Goal: Task Accomplishment & Management: Manage account settings

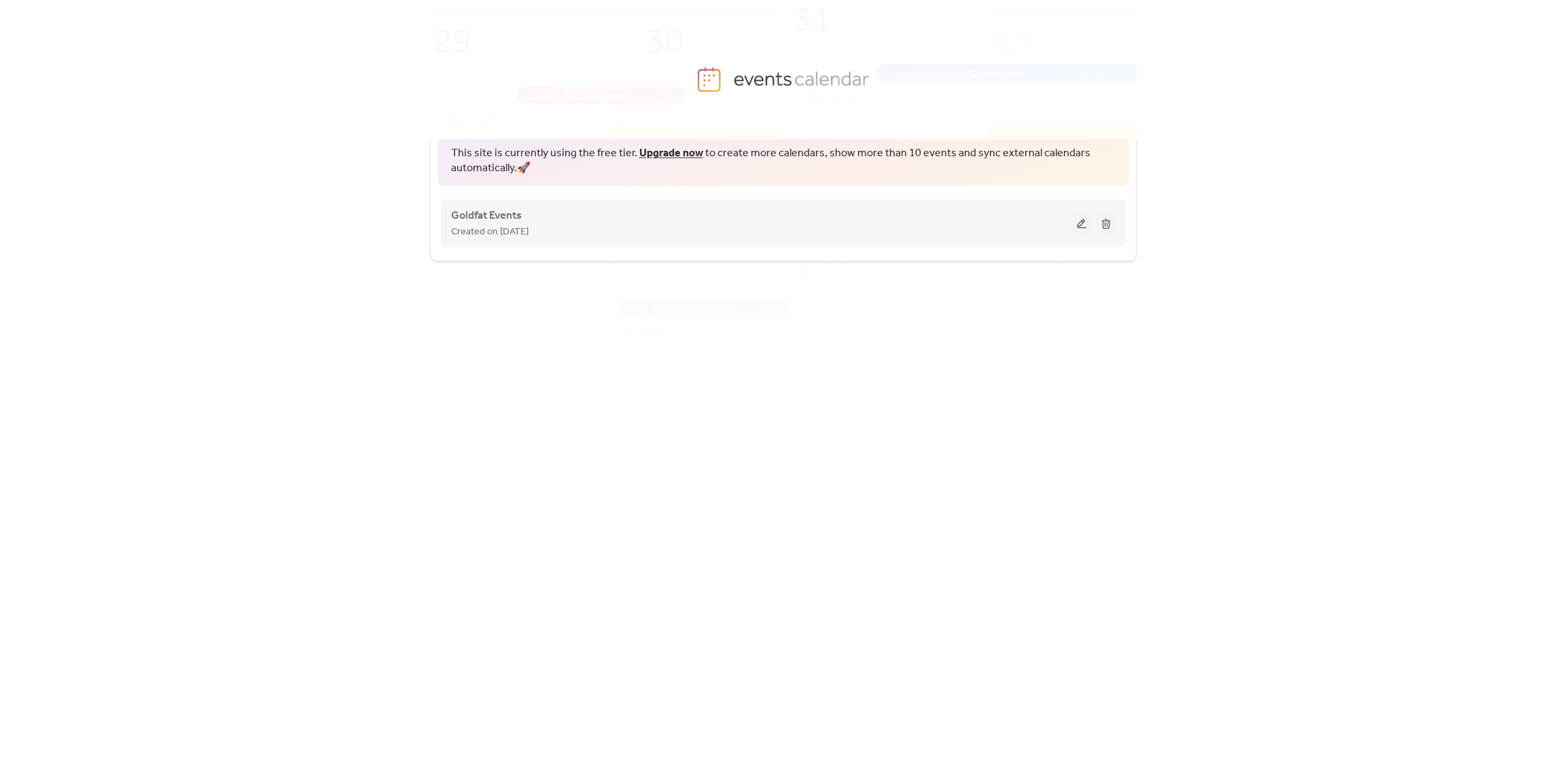
click at [778, 234] on div "Created on [DATE]" at bounding box center [761, 230] width 621 height 16
click at [1083, 225] on button at bounding box center [1081, 222] width 19 height 21
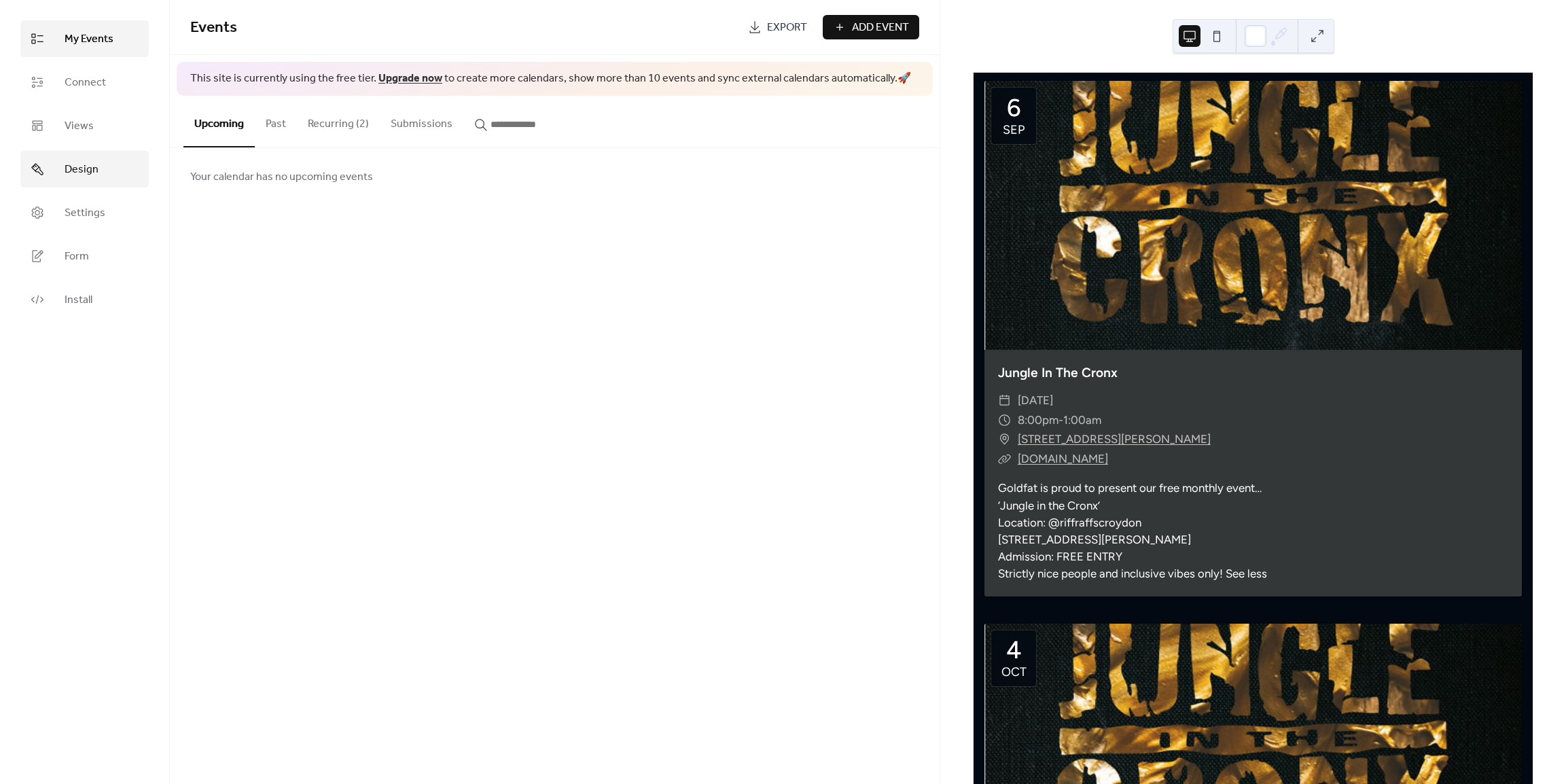
click at [85, 166] on span "Design" at bounding box center [82, 169] width 34 height 16
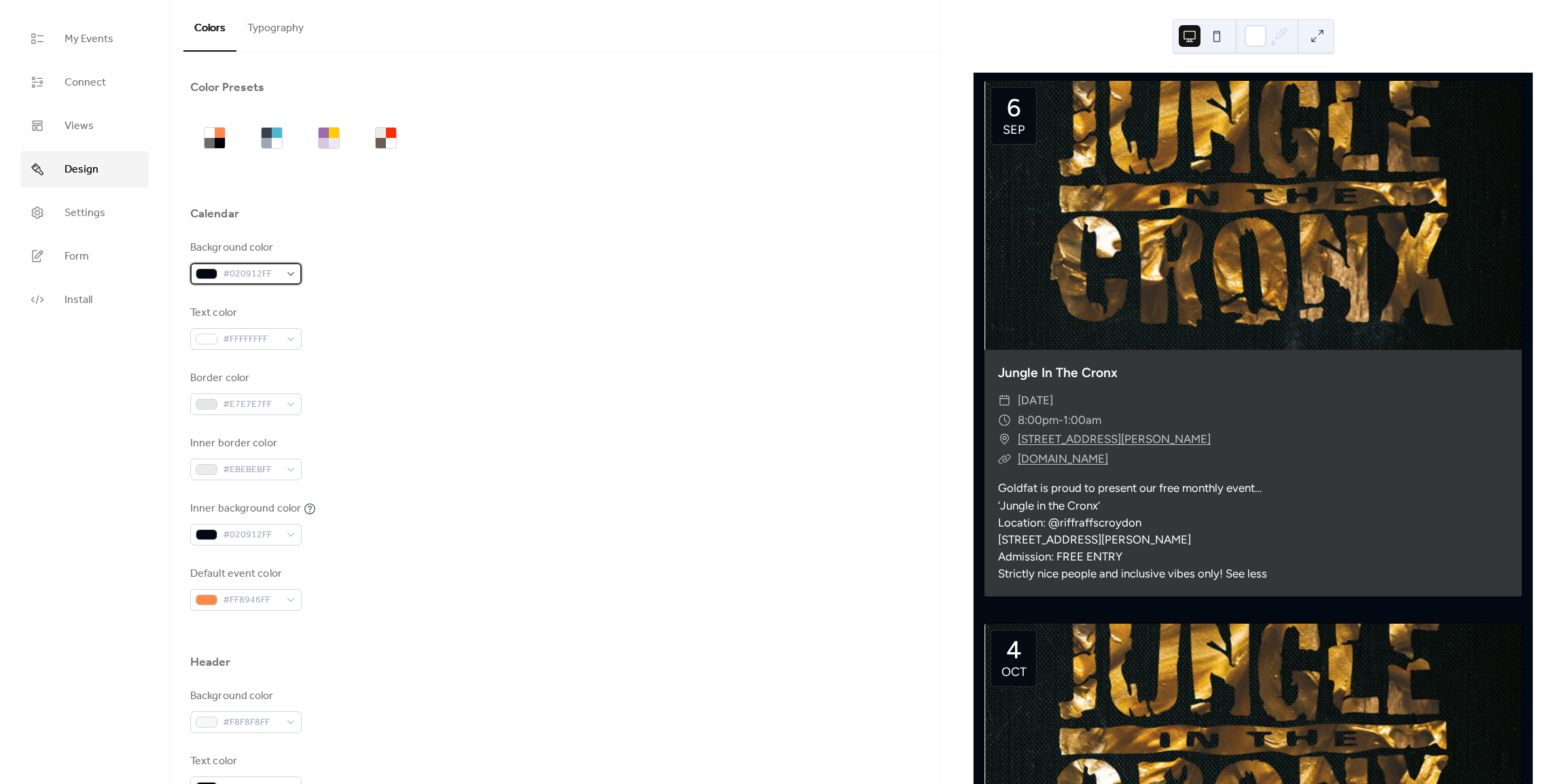
click at [265, 270] on span "#020912FF" at bounding box center [251, 274] width 57 height 16
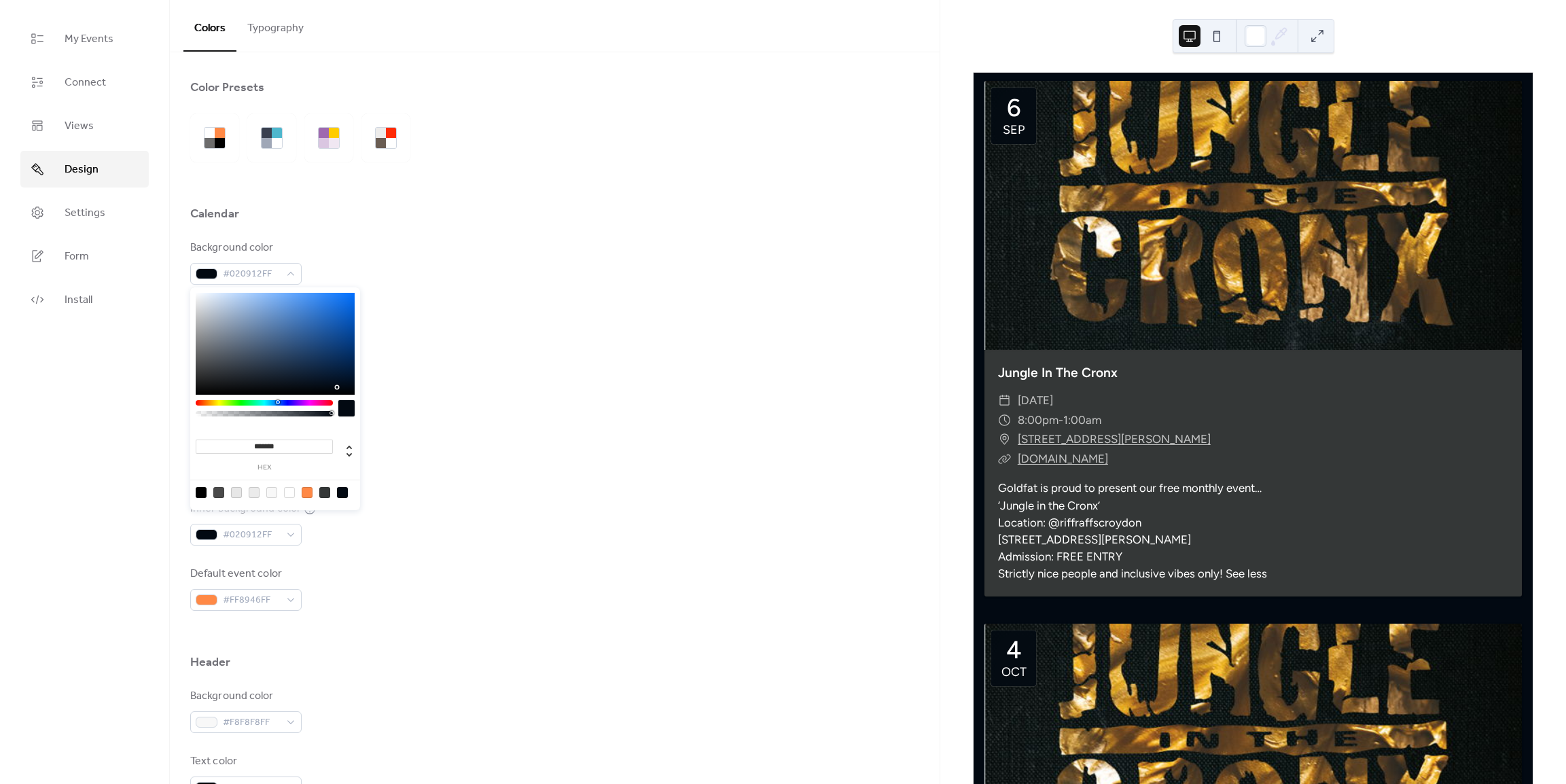
click at [319, 443] on input "*******" at bounding box center [264, 446] width 137 height 14
paste input "*"
paste input
type input "*******"
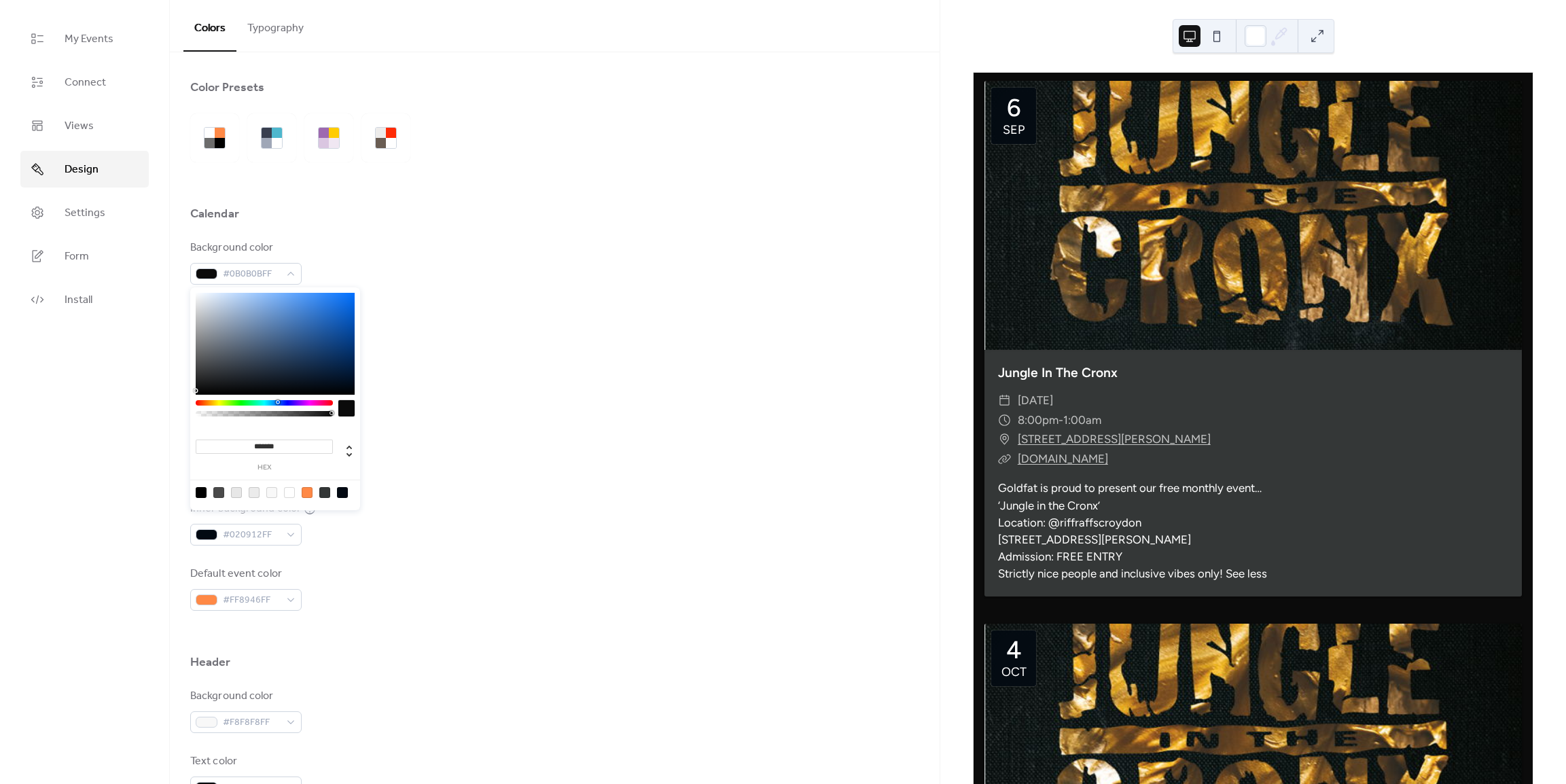
click at [331, 431] on div "******* hex" at bounding box center [275, 447] width 159 height 48
click at [475, 272] on div "Background color #0B0B0BFF" at bounding box center [554, 262] width 729 height 45
click at [267, 538] on span "#020912FF" at bounding box center [251, 535] width 57 height 16
click at [273, 446] on input "*******" at bounding box center [264, 445] width 137 height 14
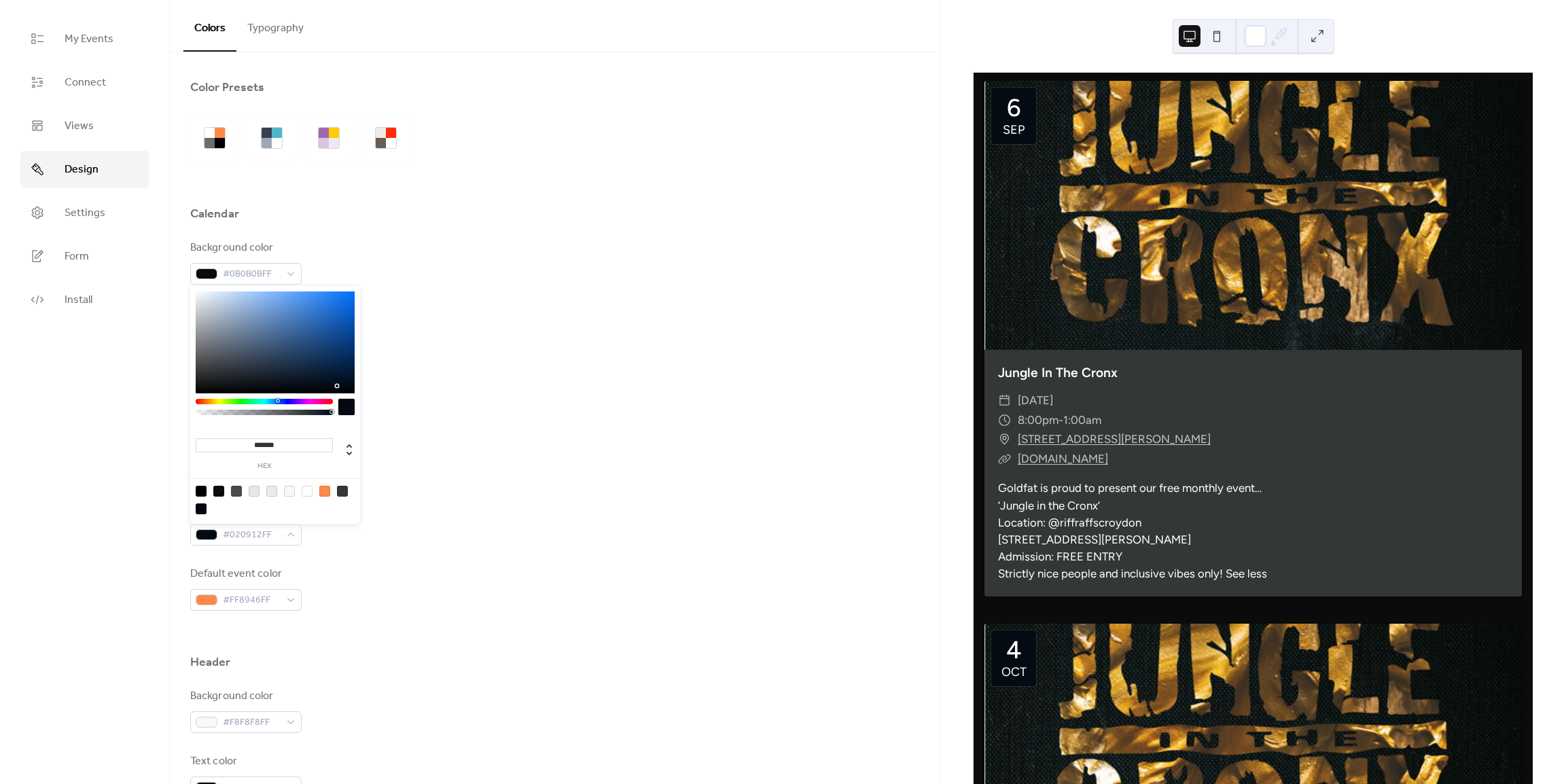
paste input
type input "*******"
click at [470, 414] on div "Border color #E7E7E7FF" at bounding box center [554, 392] width 729 height 45
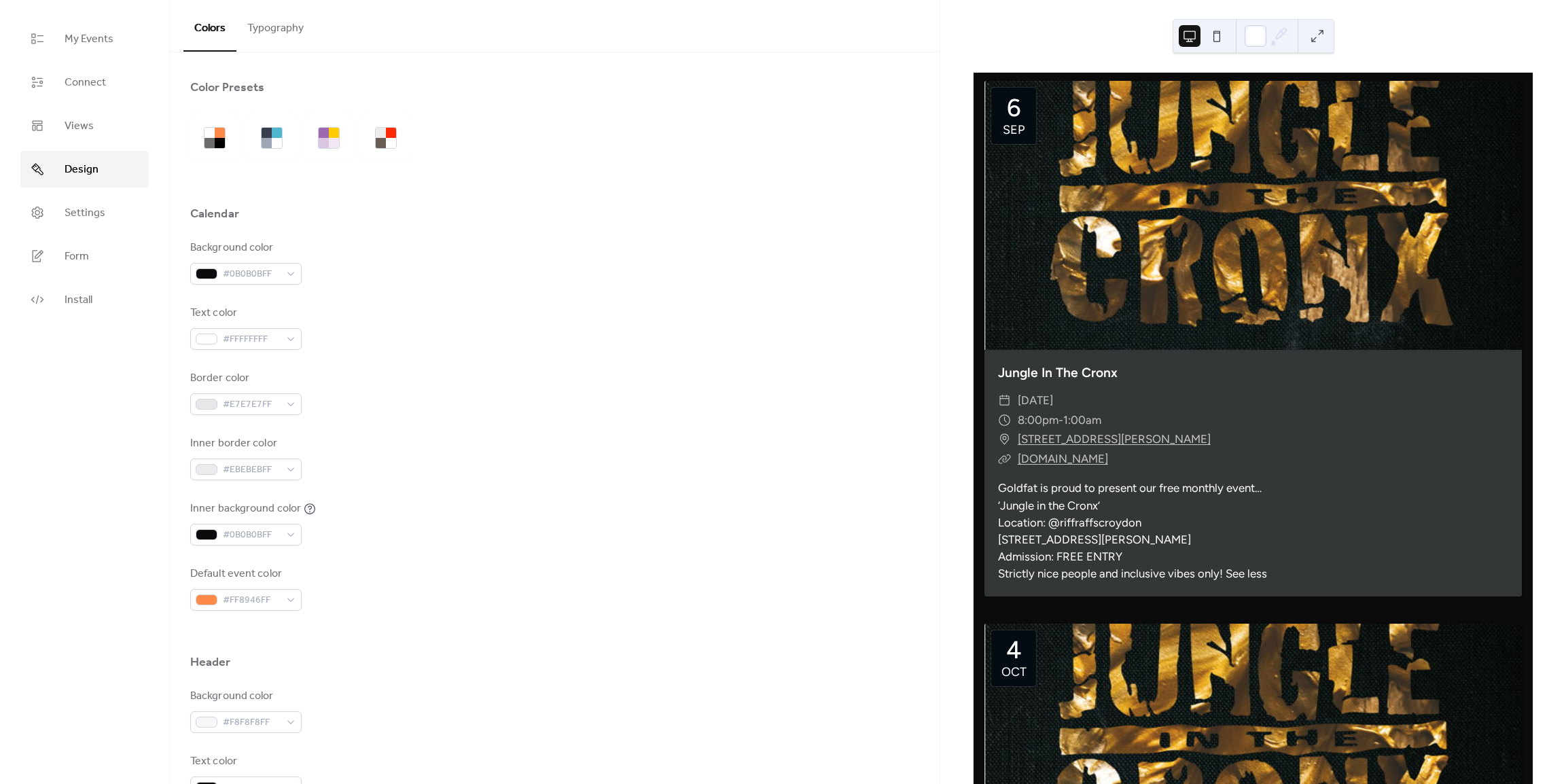
click at [264, 33] on button "Typography" at bounding box center [276, 25] width 78 height 50
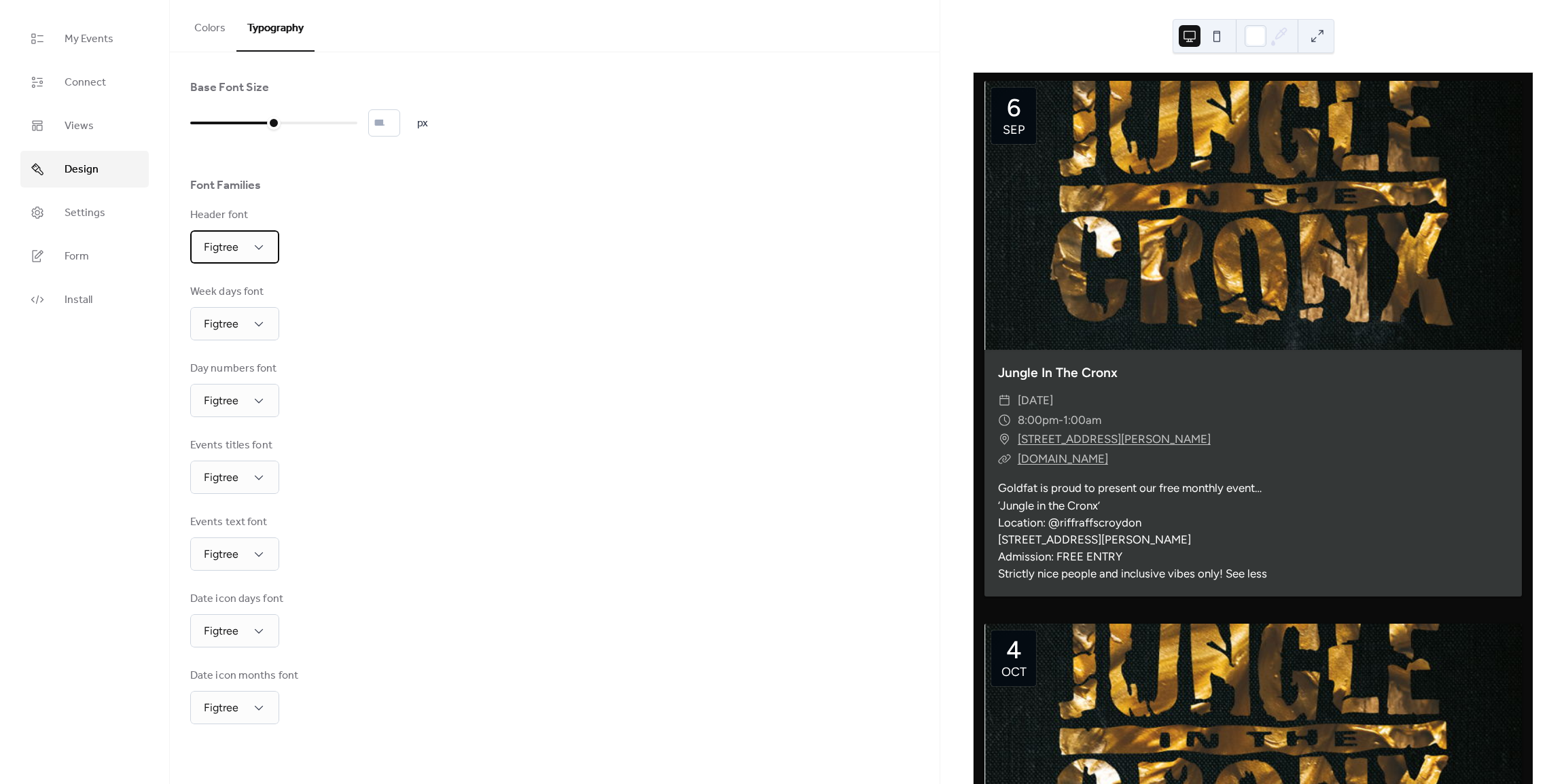
click at [210, 248] on span "Figtree" at bounding box center [221, 247] width 35 height 13
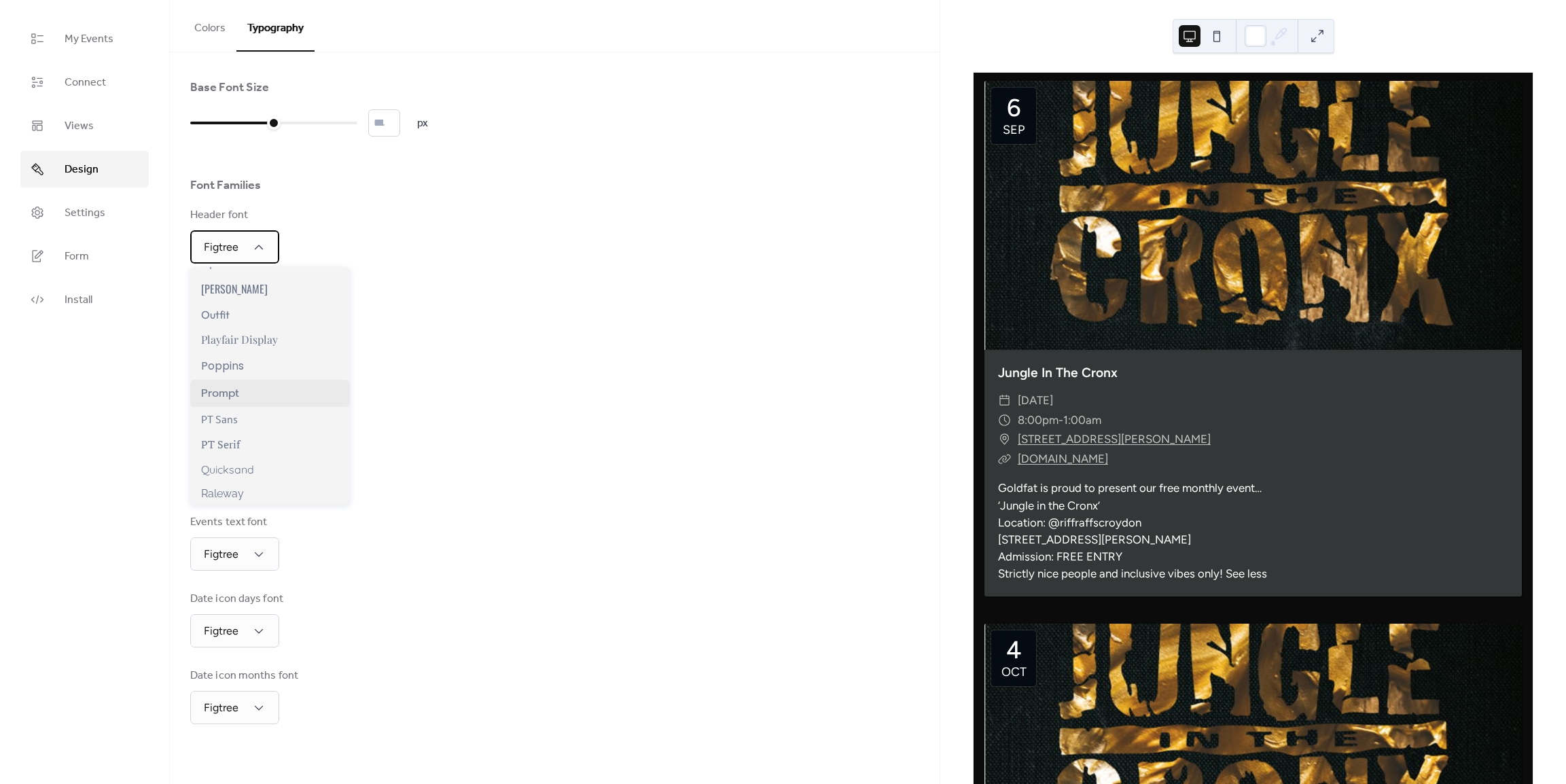
scroll to position [931, 0]
click at [628, 297] on div "Week days font Figtree" at bounding box center [554, 311] width 729 height 56
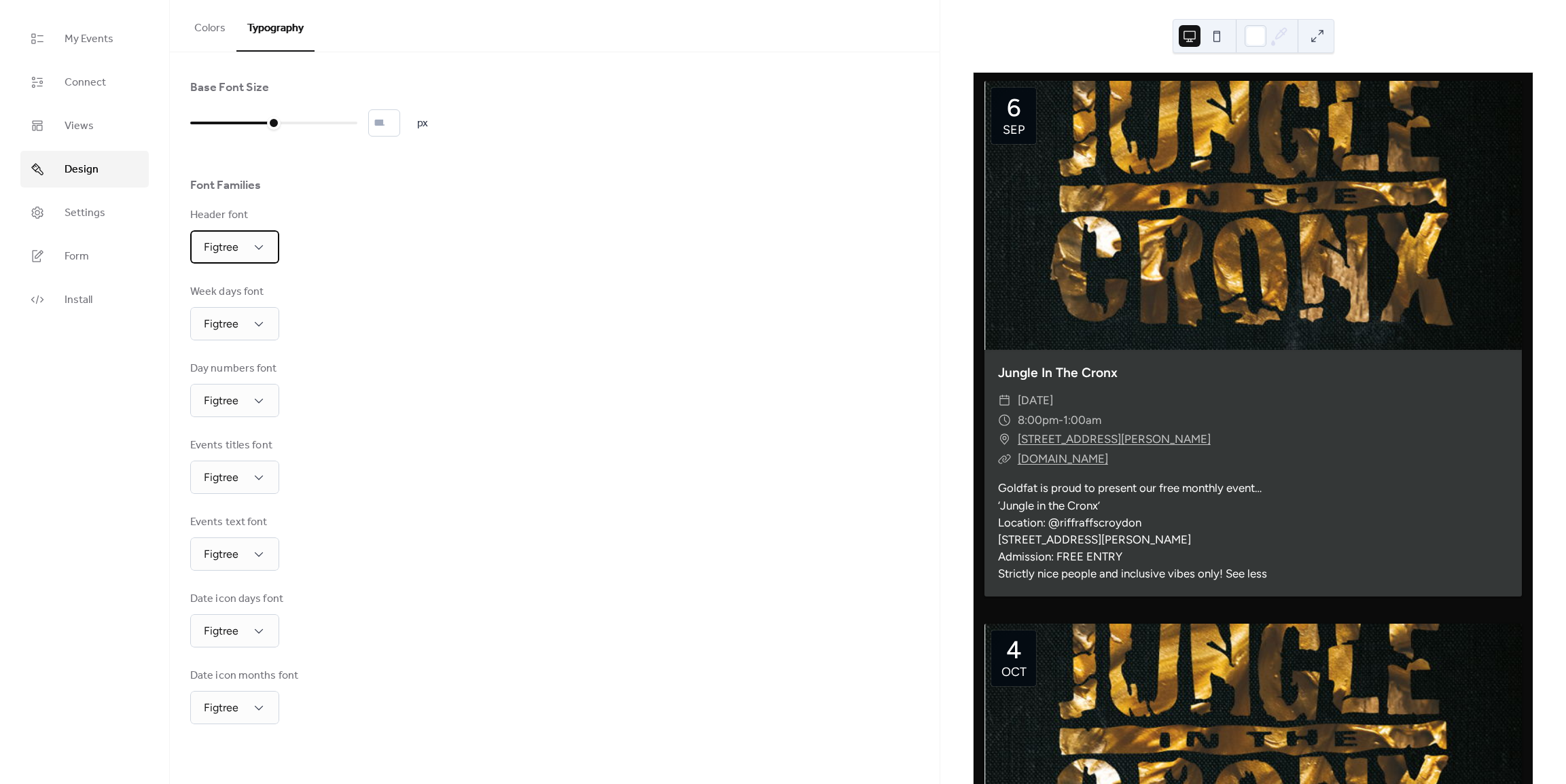
click at [234, 247] on span "Figtree" at bounding box center [221, 247] width 35 height 13
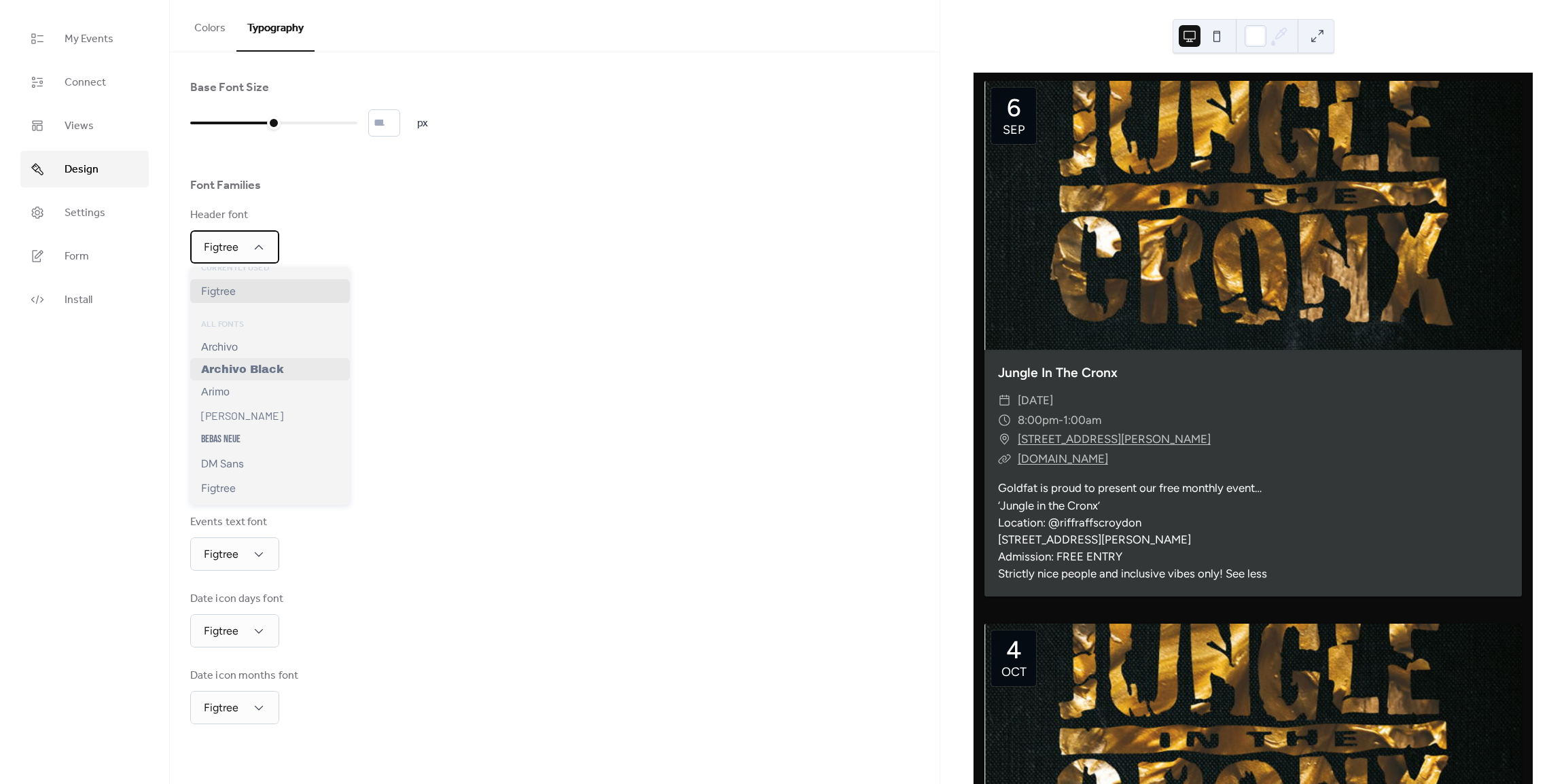
scroll to position [14, 0]
click at [248, 466] on div "DM Sans" at bounding box center [270, 459] width 160 height 25
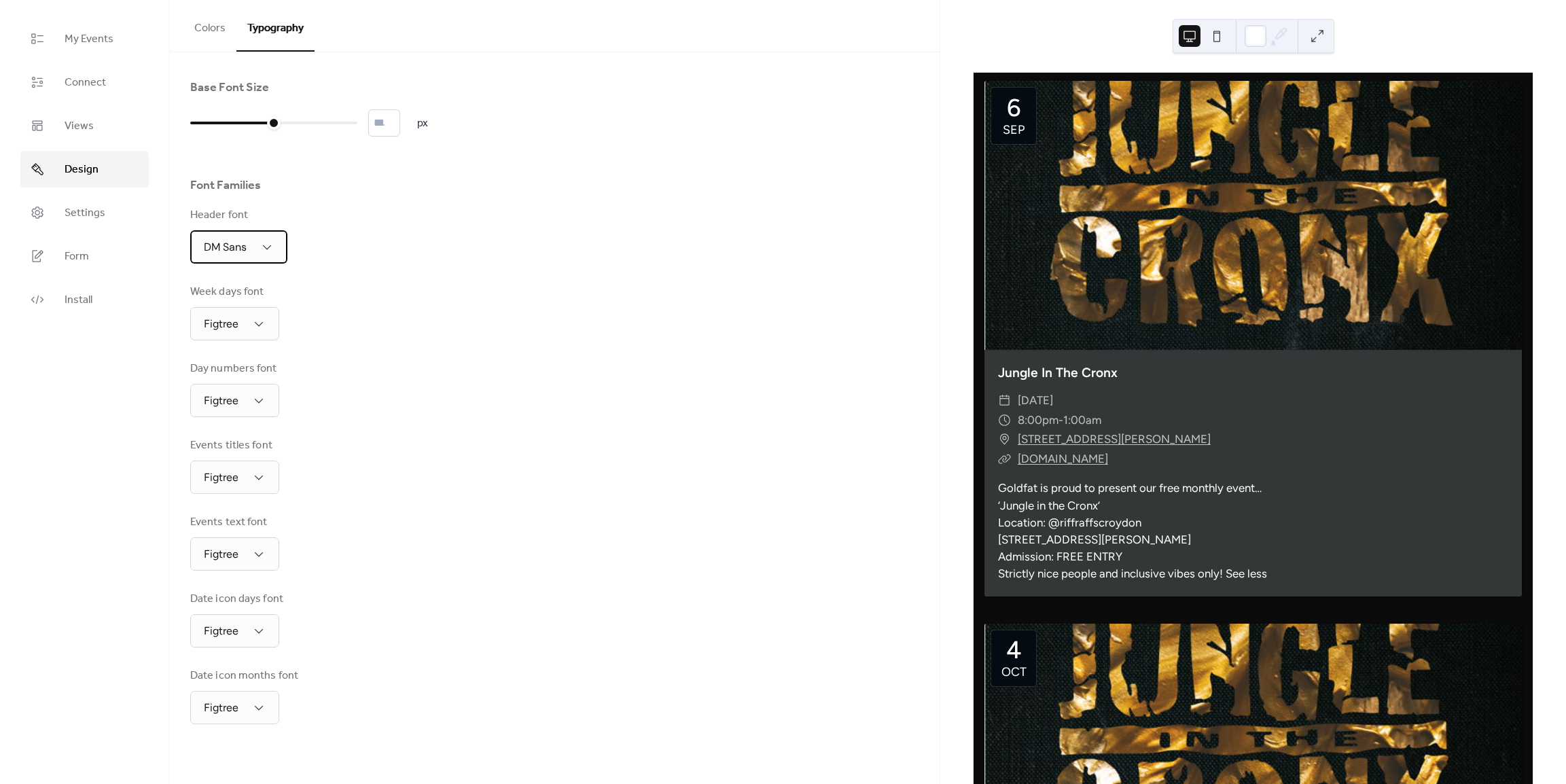
click at [241, 242] on span "DM Sans" at bounding box center [225, 247] width 43 height 14
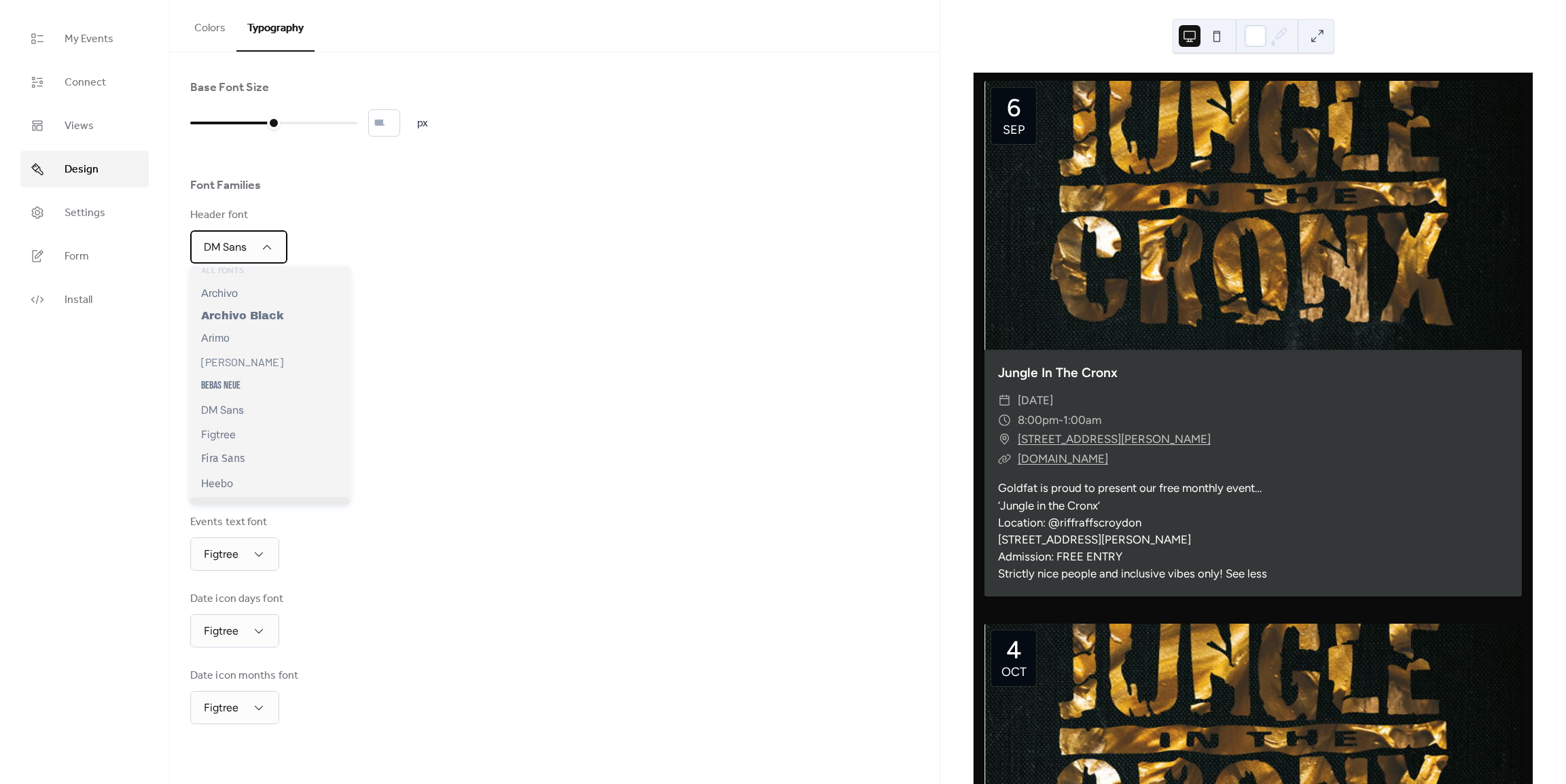
scroll to position [0, 0]
click at [240, 320] on div "Figtree" at bounding box center [270, 326] width 160 height 23
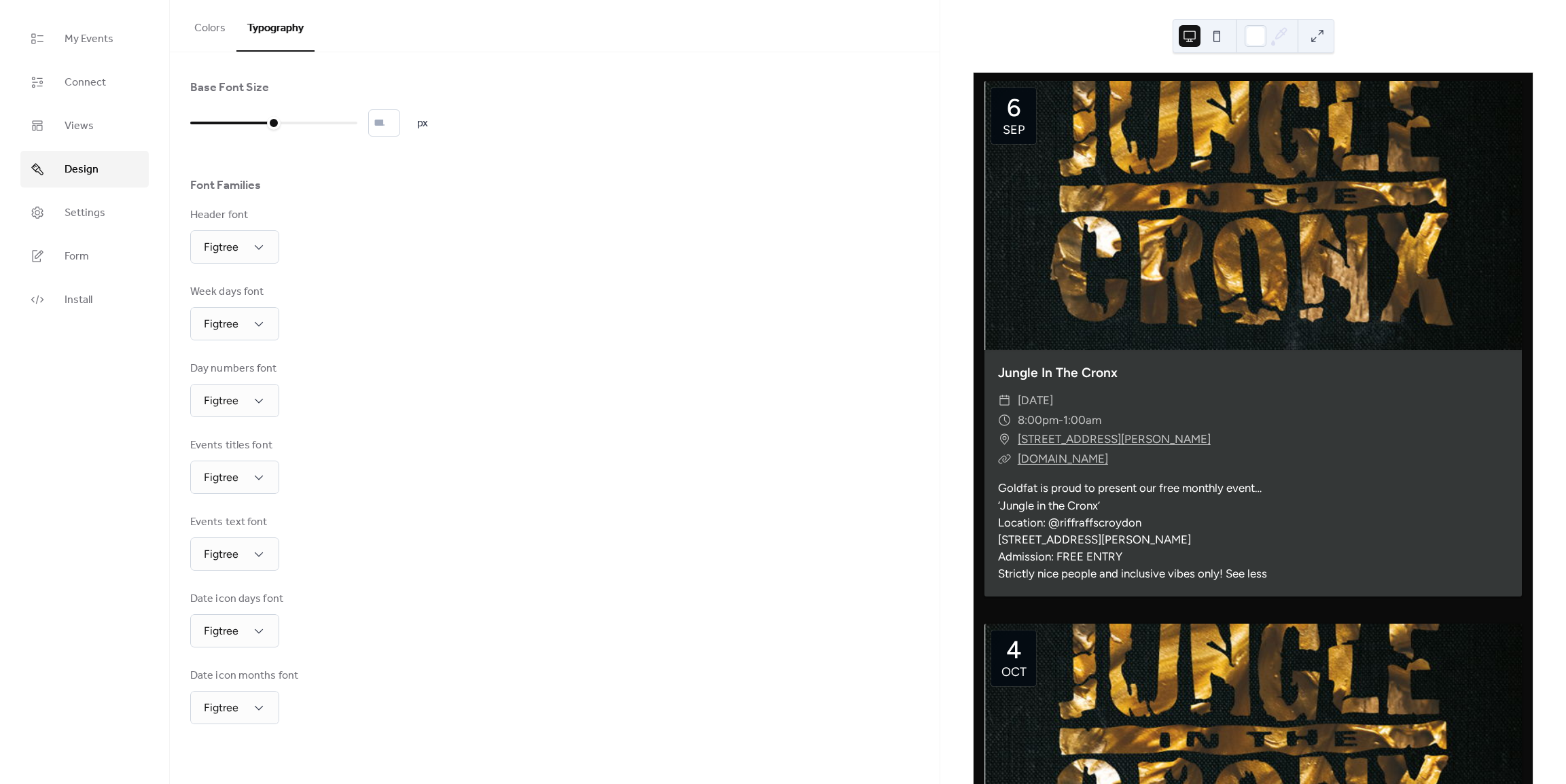
click at [345, 268] on div "Base Font Size ** px Font Families Header font Figtree Week days font Figtree D…" at bounding box center [554, 402] width 729 height 645
click at [85, 218] on span "Settings" at bounding box center [85, 213] width 41 height 16
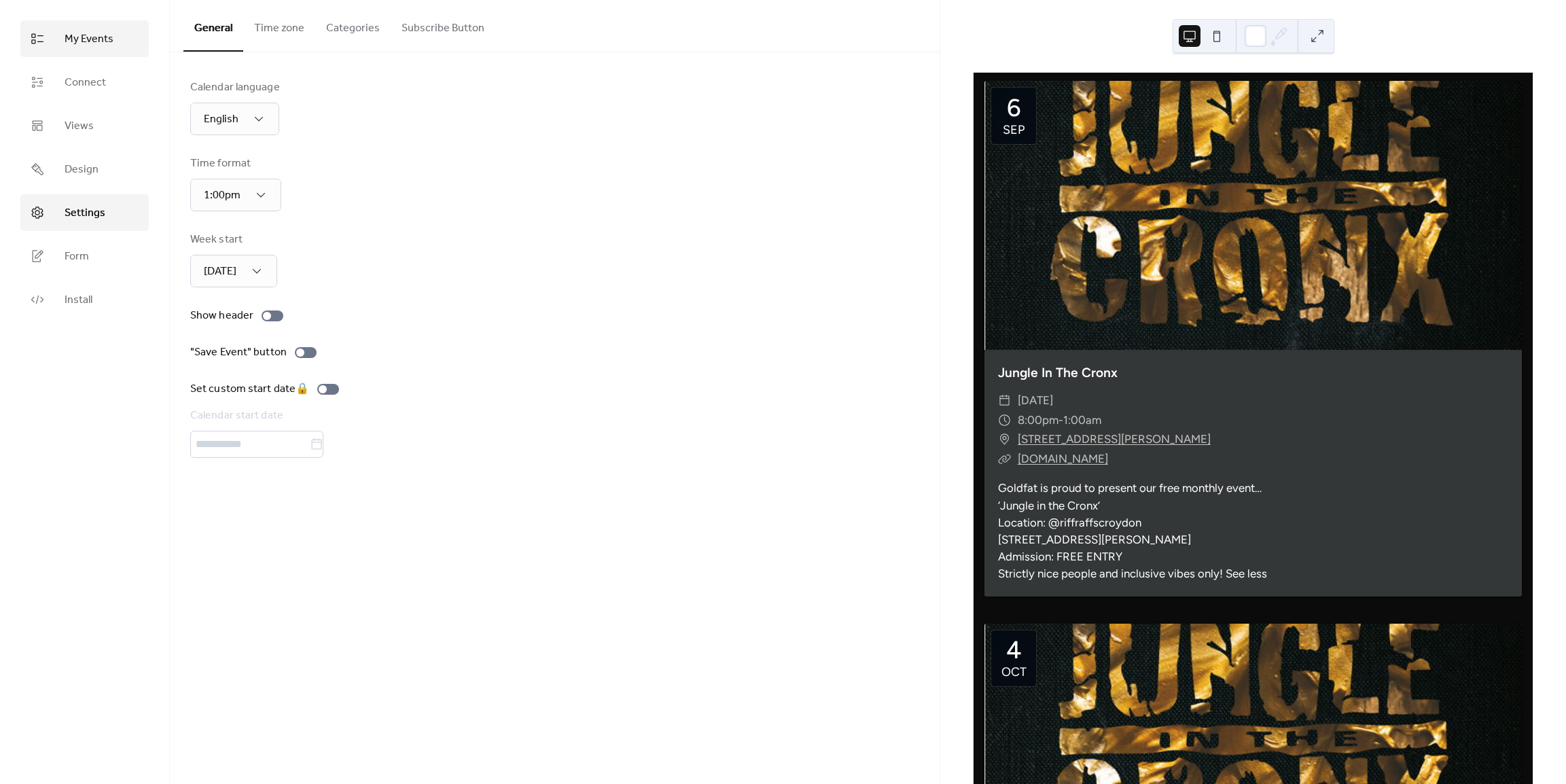
click at [88, 32] on span "My Events" at bounding box center [89, 39] width 49 height 16
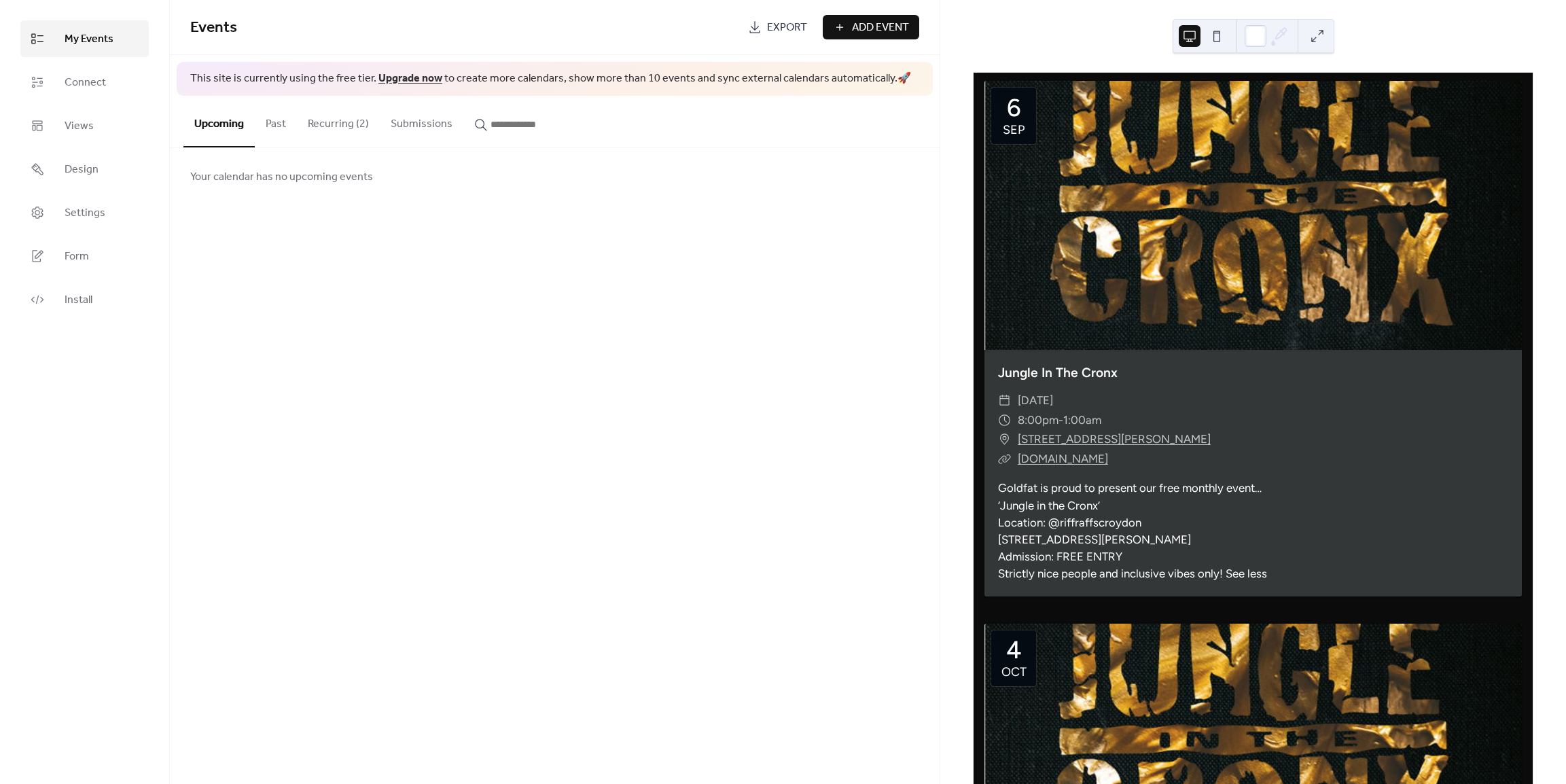
click at [336, 118] on button "Recurring (2)" at bounding box center [338, 121] width 83 height 50
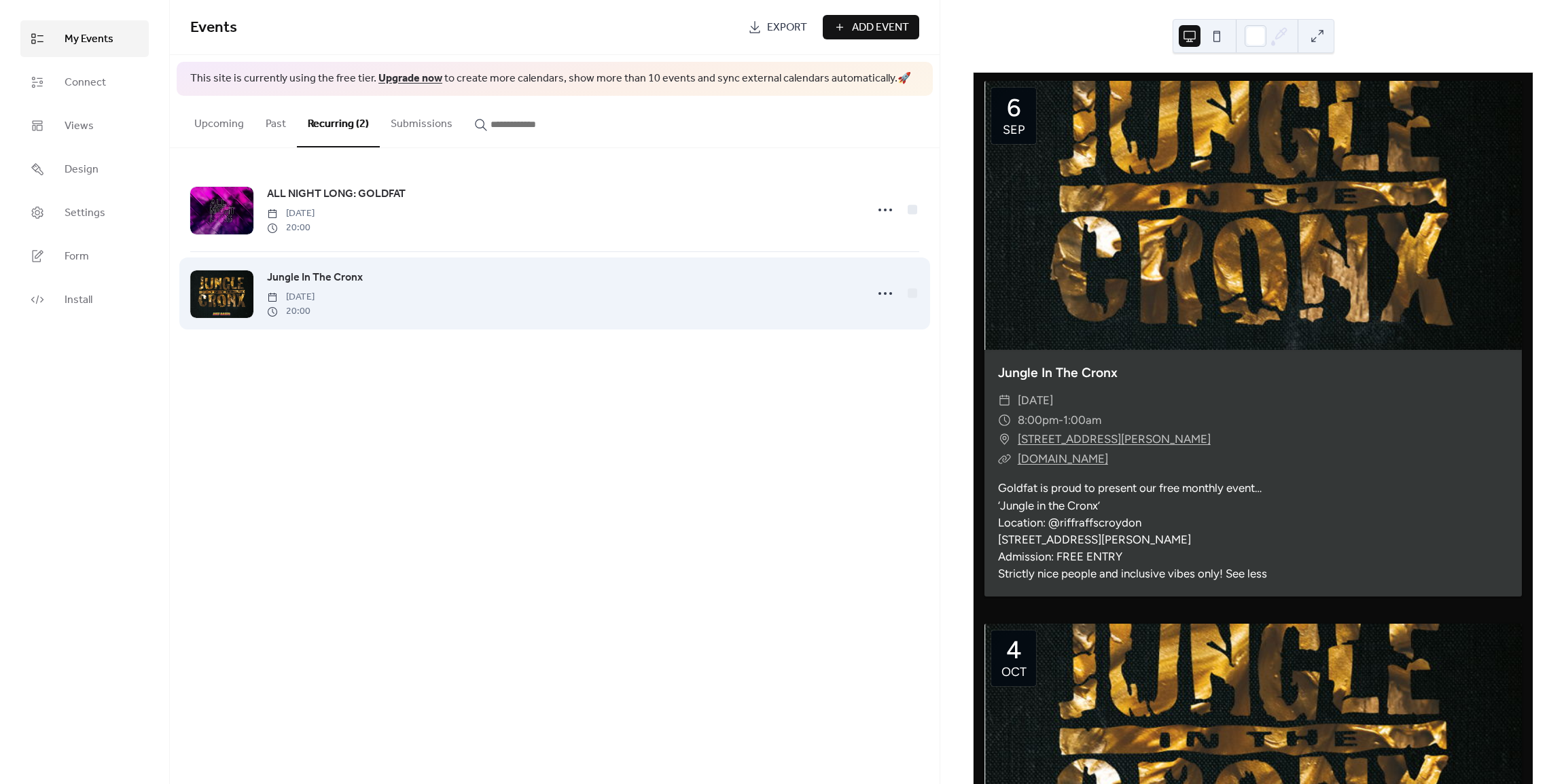
click at [626, 289] on div "Jungle In The Cronx [DATE] 20:00" at bounding box center [562, 293] width 591 height 49
click at [889, 295] on icon at bounding box center [885, 294] width 22 height 22
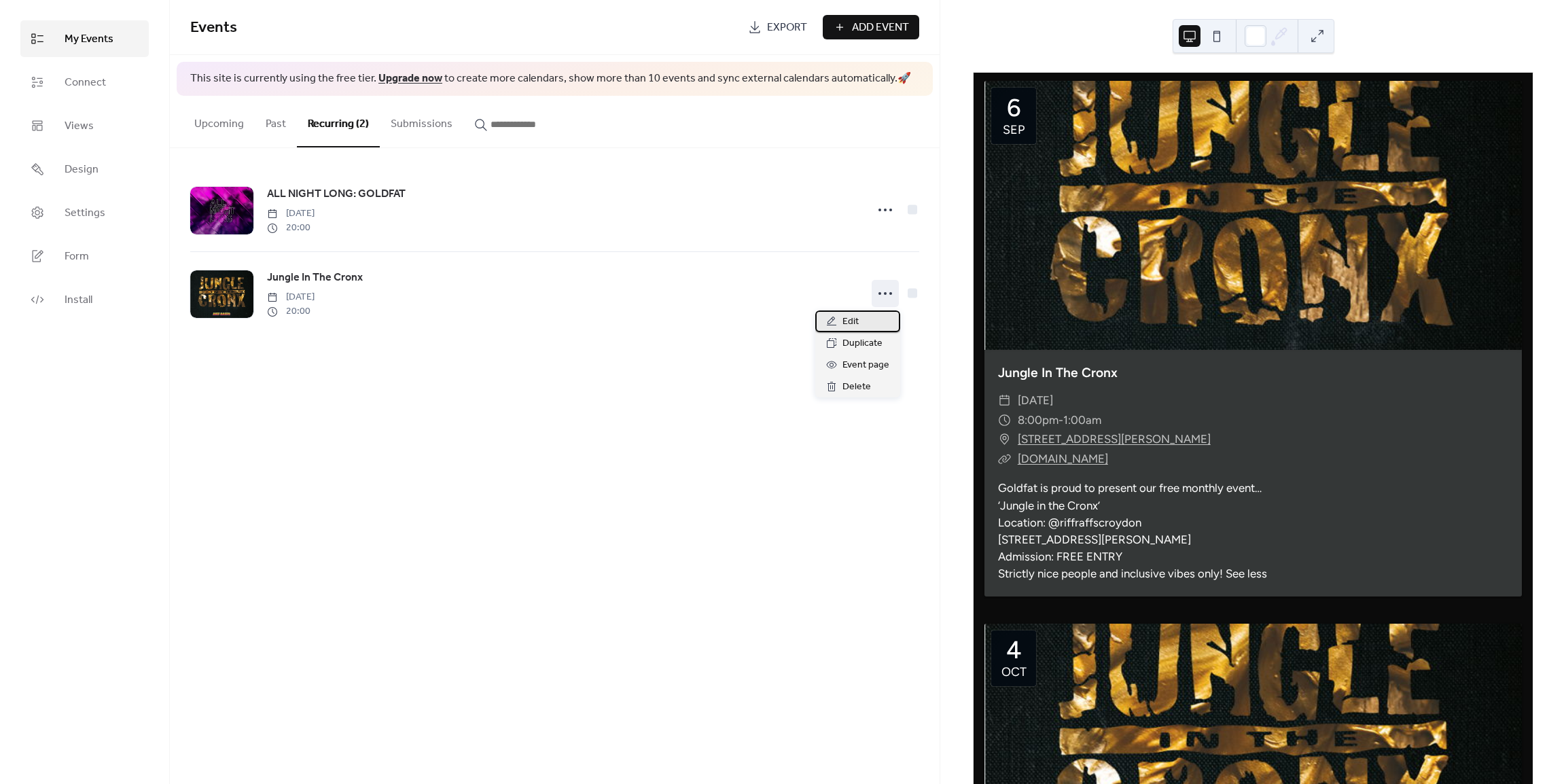
click at [864, 326] on div "Edit" at bounding box center [857, 321] width 85 height 22
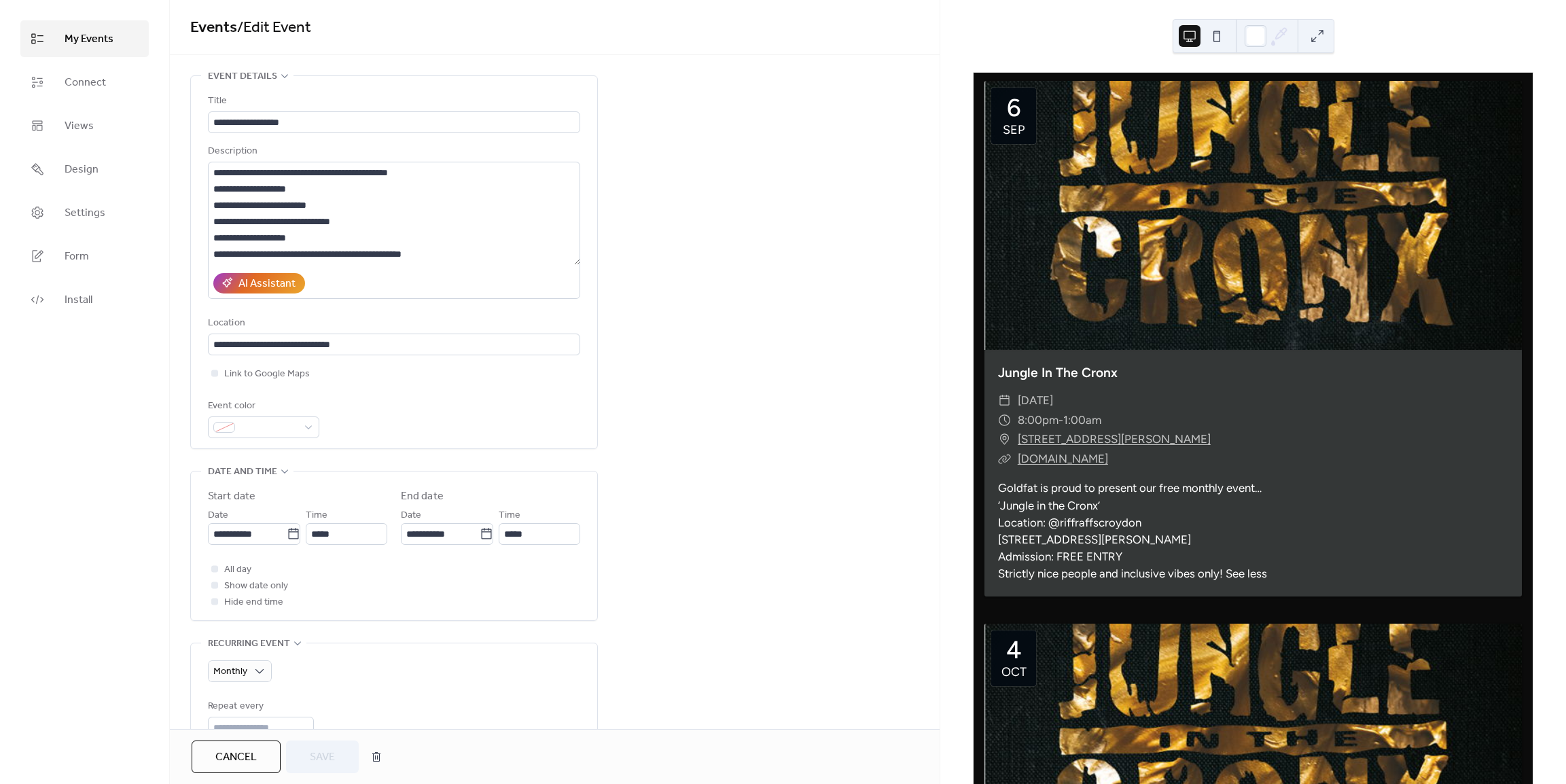
click at [651, 193] on div "**********" at bounding box center [554, 708] width 770 height 1265
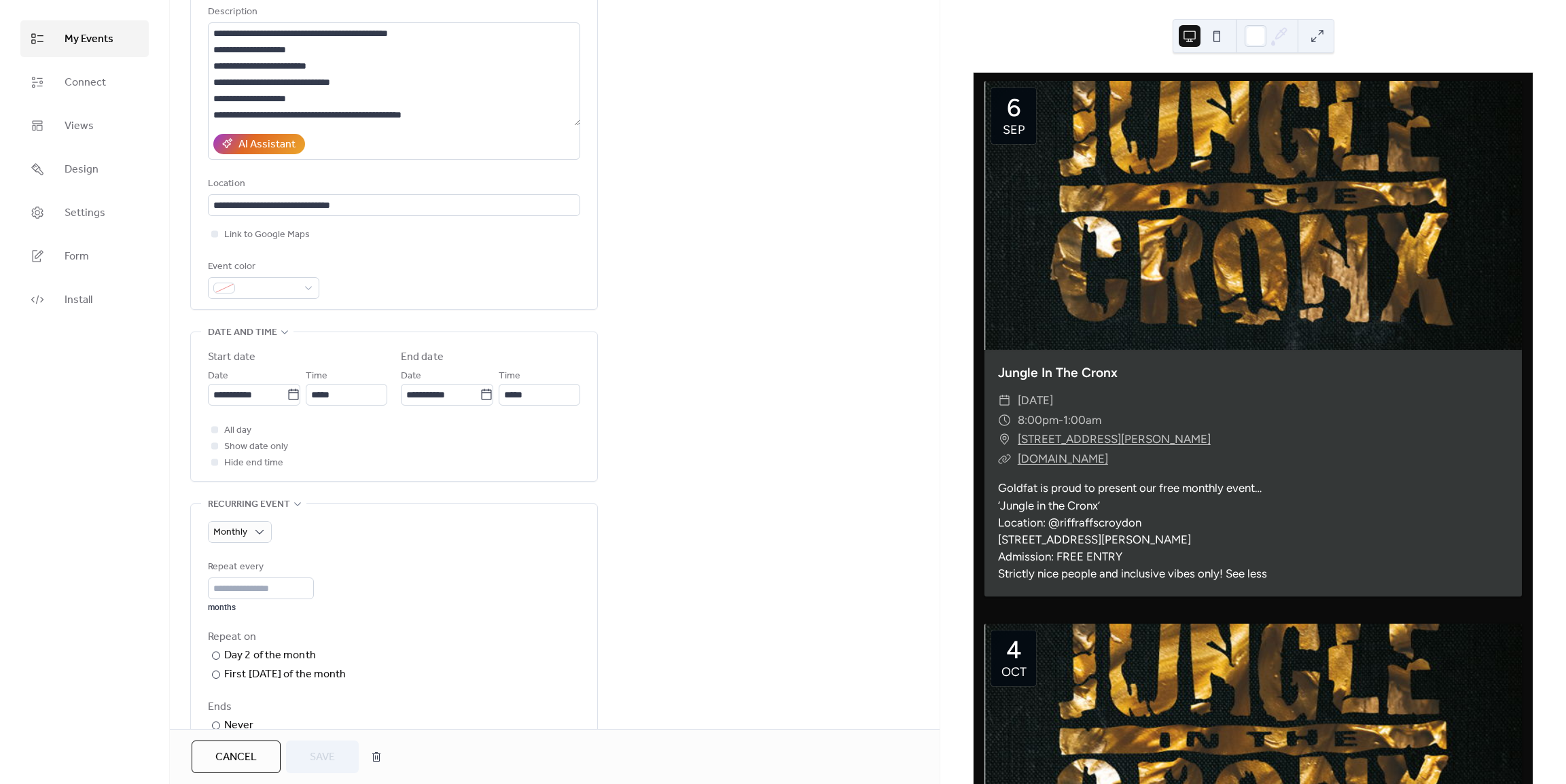
scroll to position [181, 0]
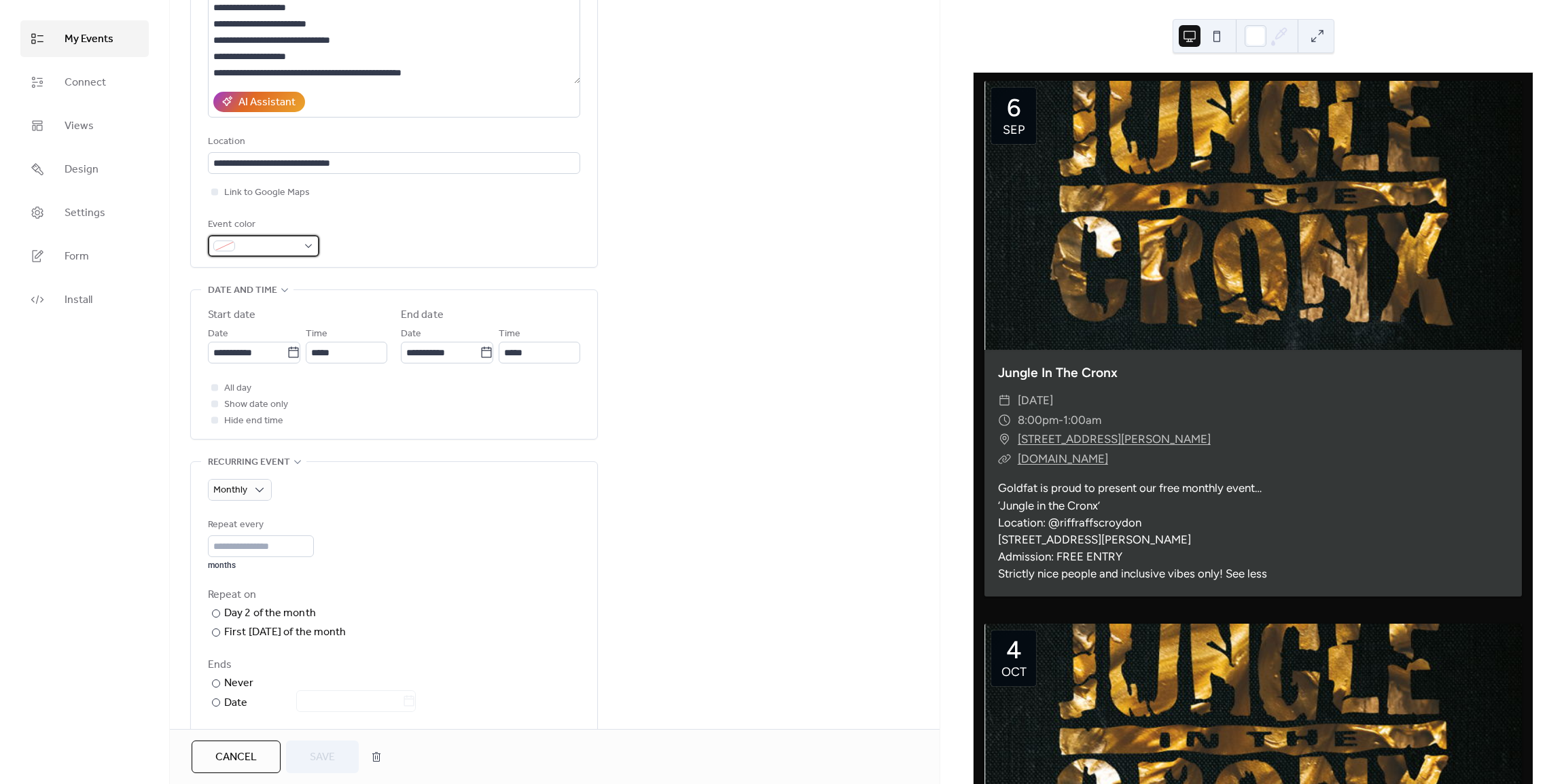
click at [314, 252] on div at bounding box center [263, 246] width 112 height 22
click at [900, 261] on div "**********" at bounding box center [554, 527] width 770 height 1265
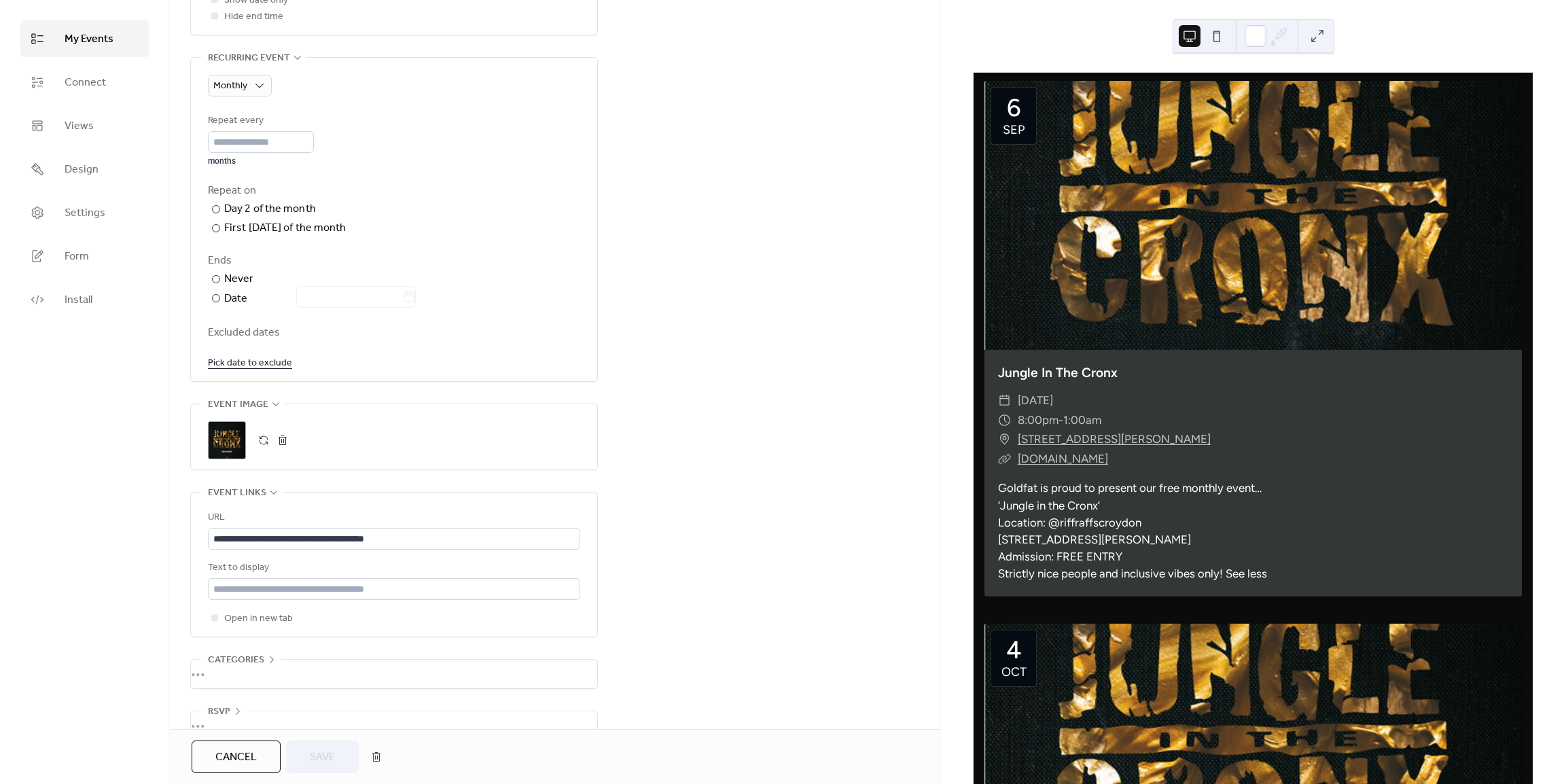
scroll to position [613, 0]
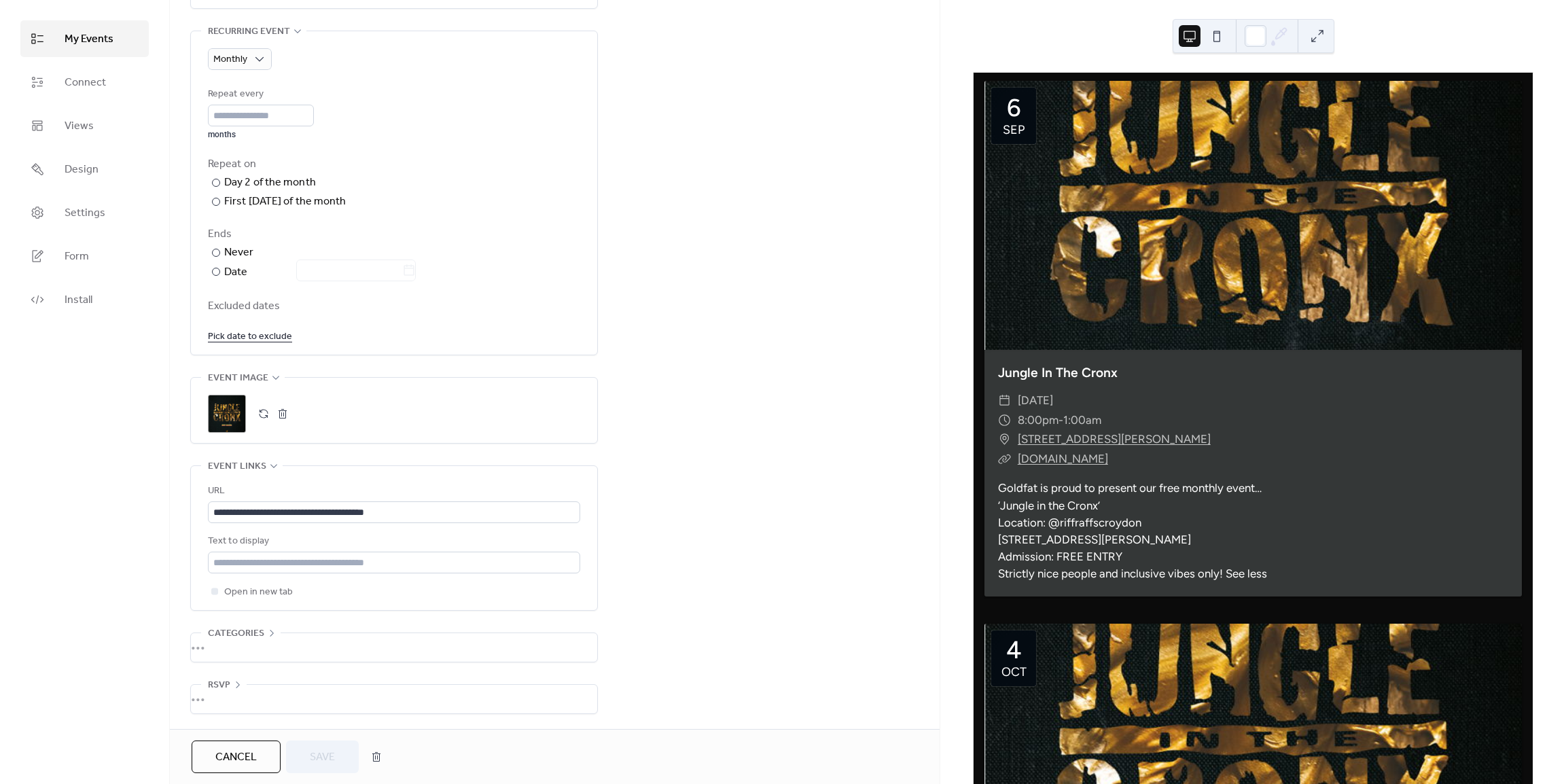
click at [281, 416] on button "button" at bounding box center [282, 414] width 19 height 19
click at [212, 420] on div ";" at bounding box center [227, 414] width 38 height 38
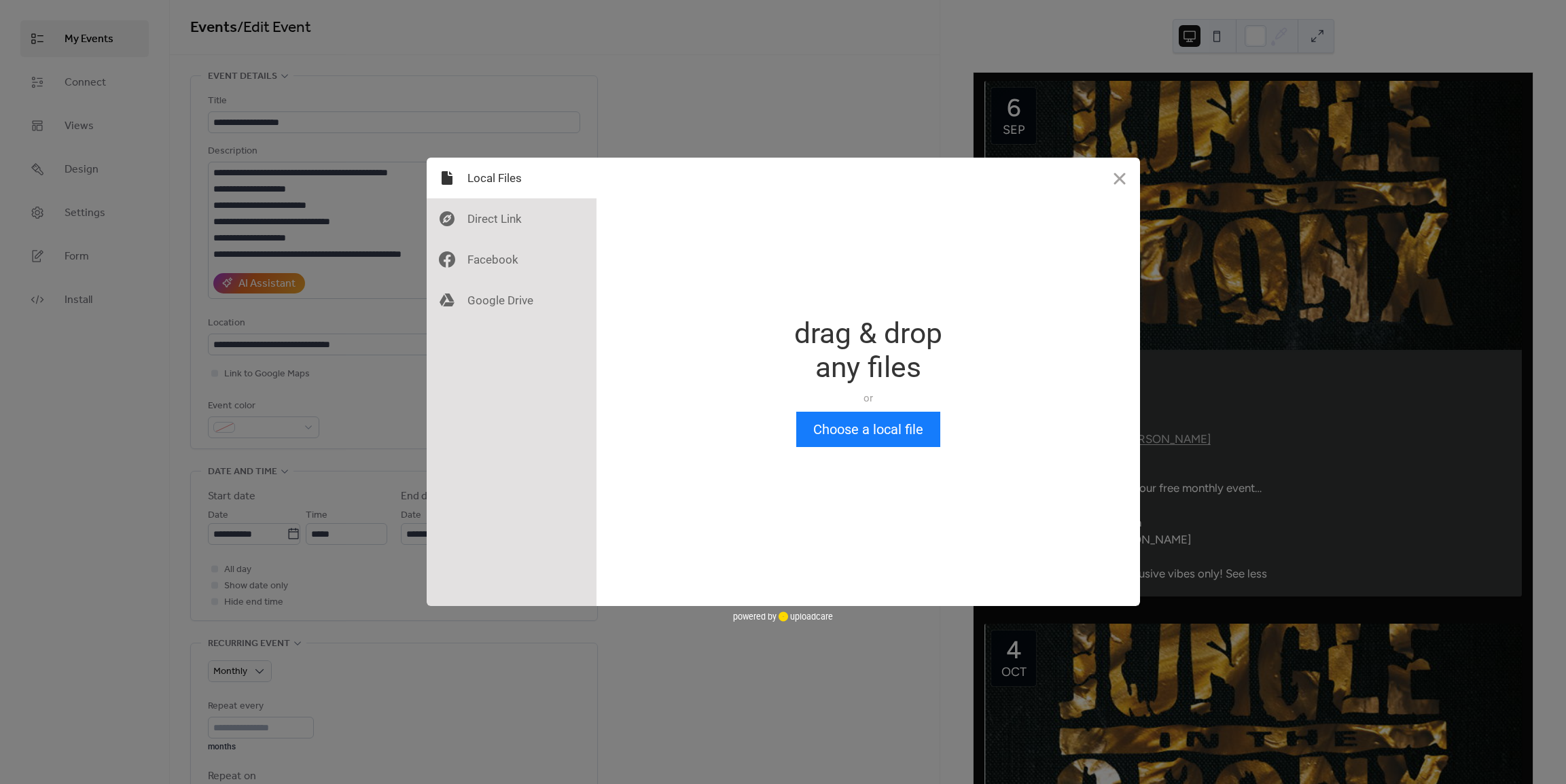
scroll to position [0, 0]
click at [849, 427] on button "Choose a local file" at bounding box center [868, 429] width 144 height 36
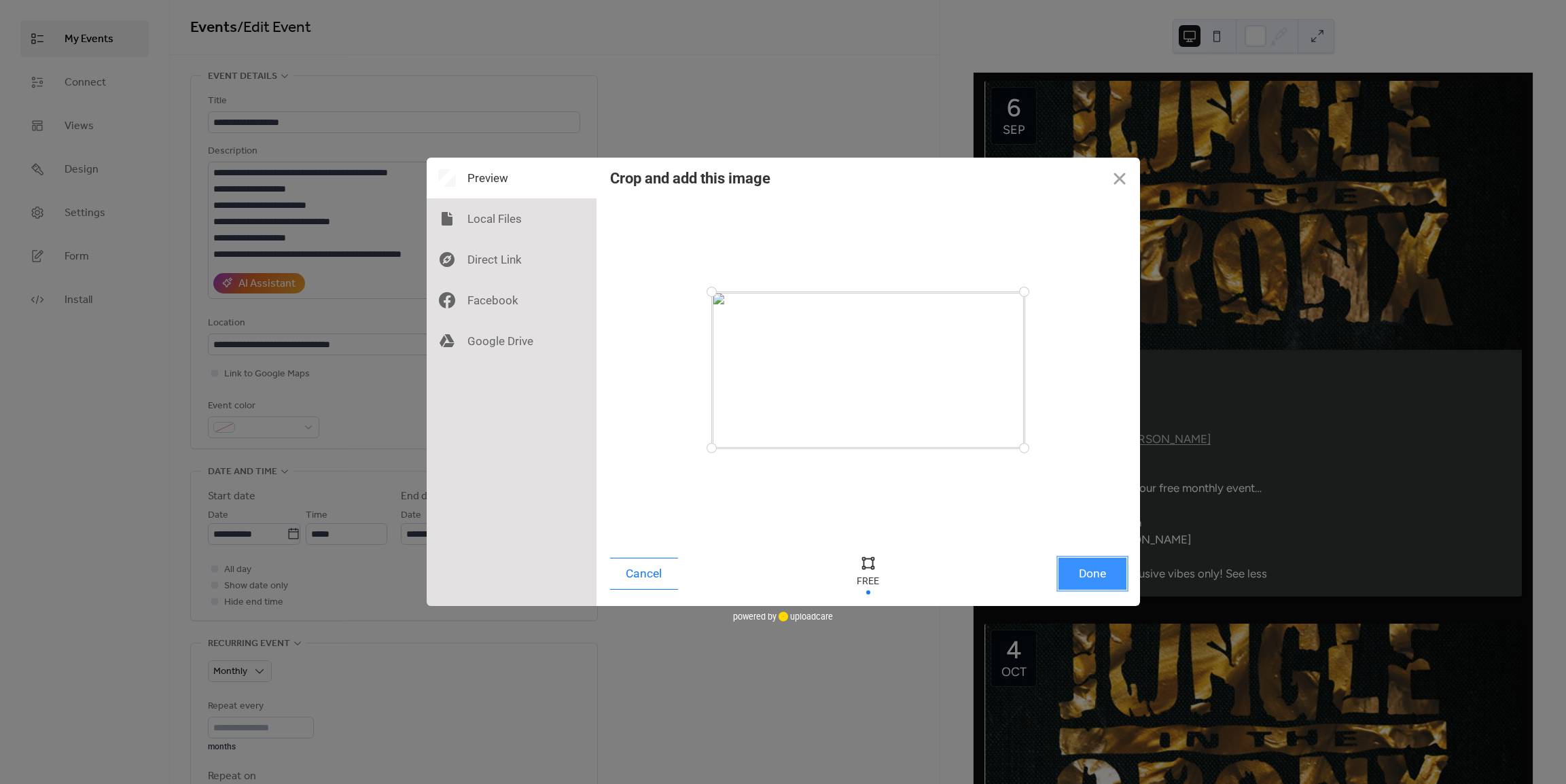
click at [1078, 563] on button "Done" at bounding box center [1093, 574] width 68 height 32
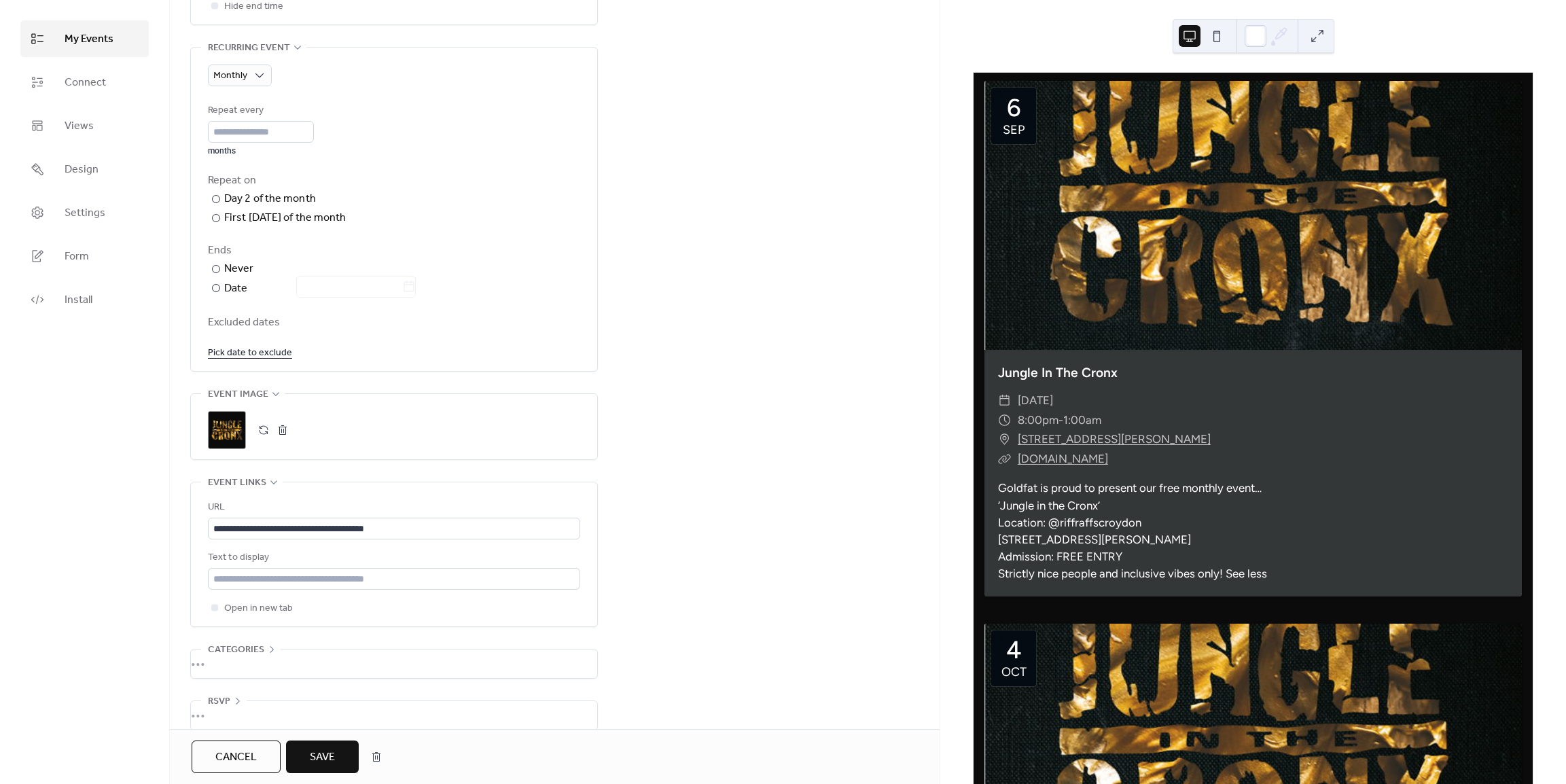
scroll to position [613, 0]
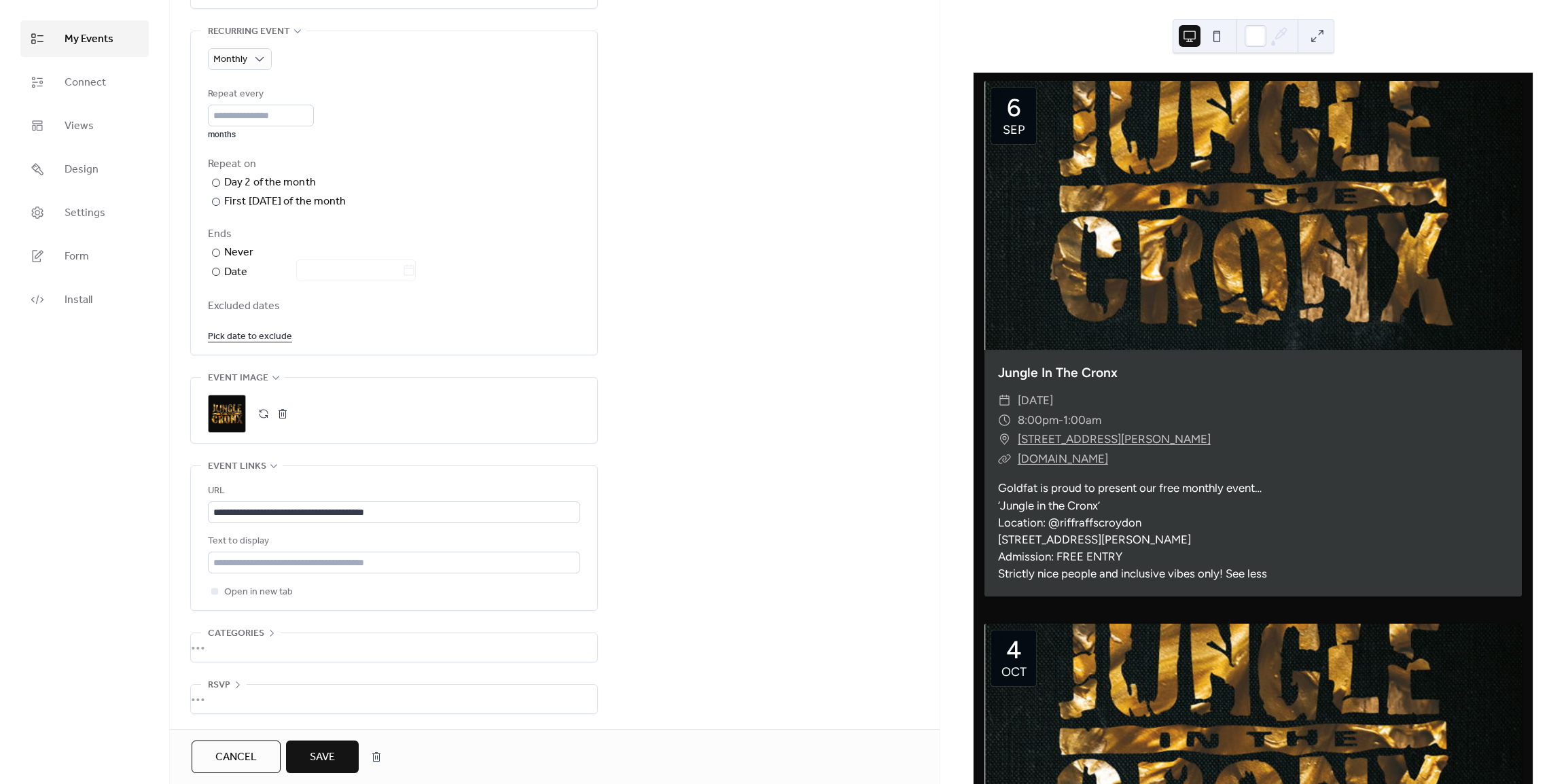
click at [329, 761] on span "Save" at bounding box center [322, 757] width 25 height 16
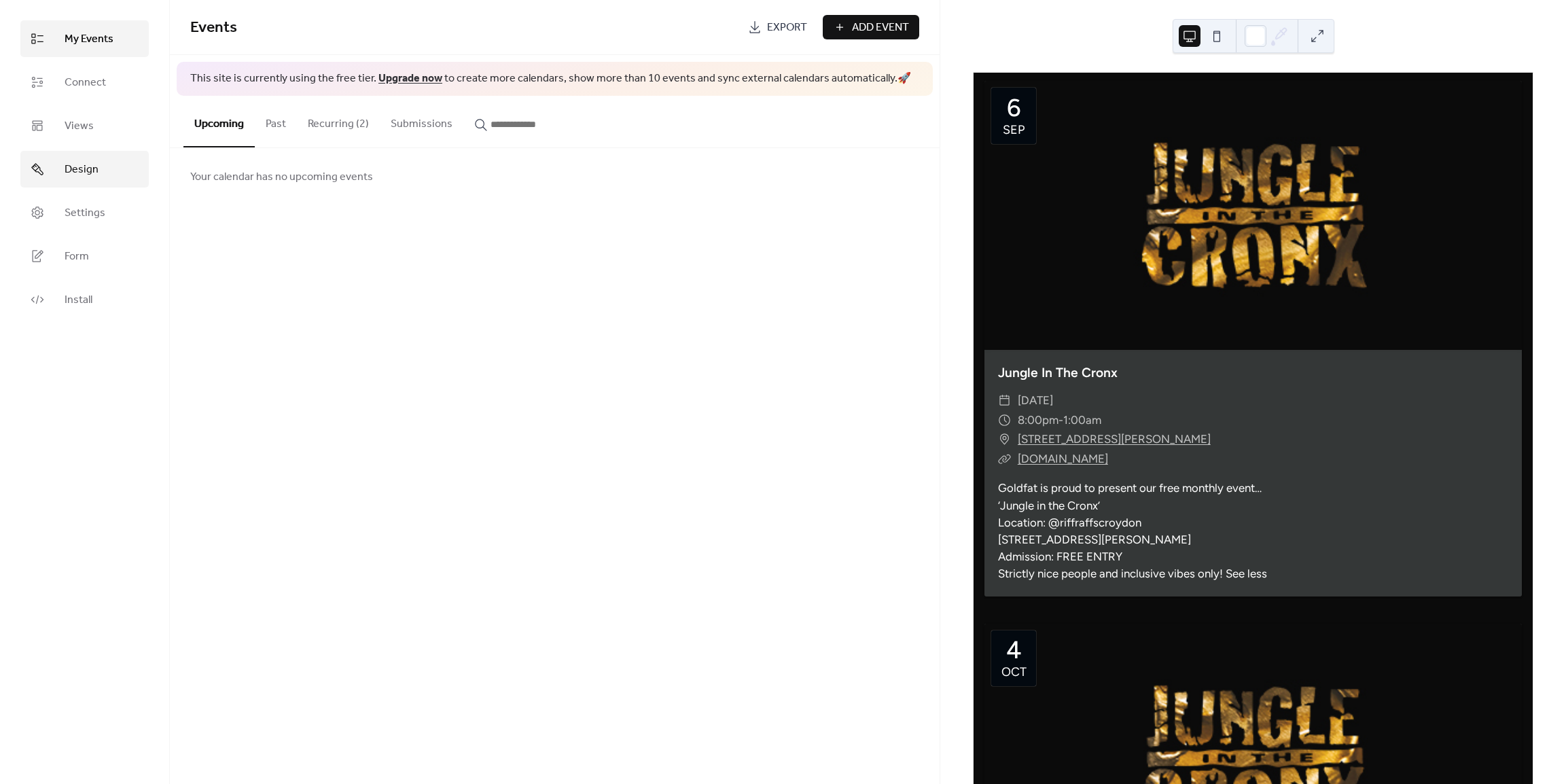
click at [76, 161] on span "Design" at bounding box center [82, 169] width 34 height 16
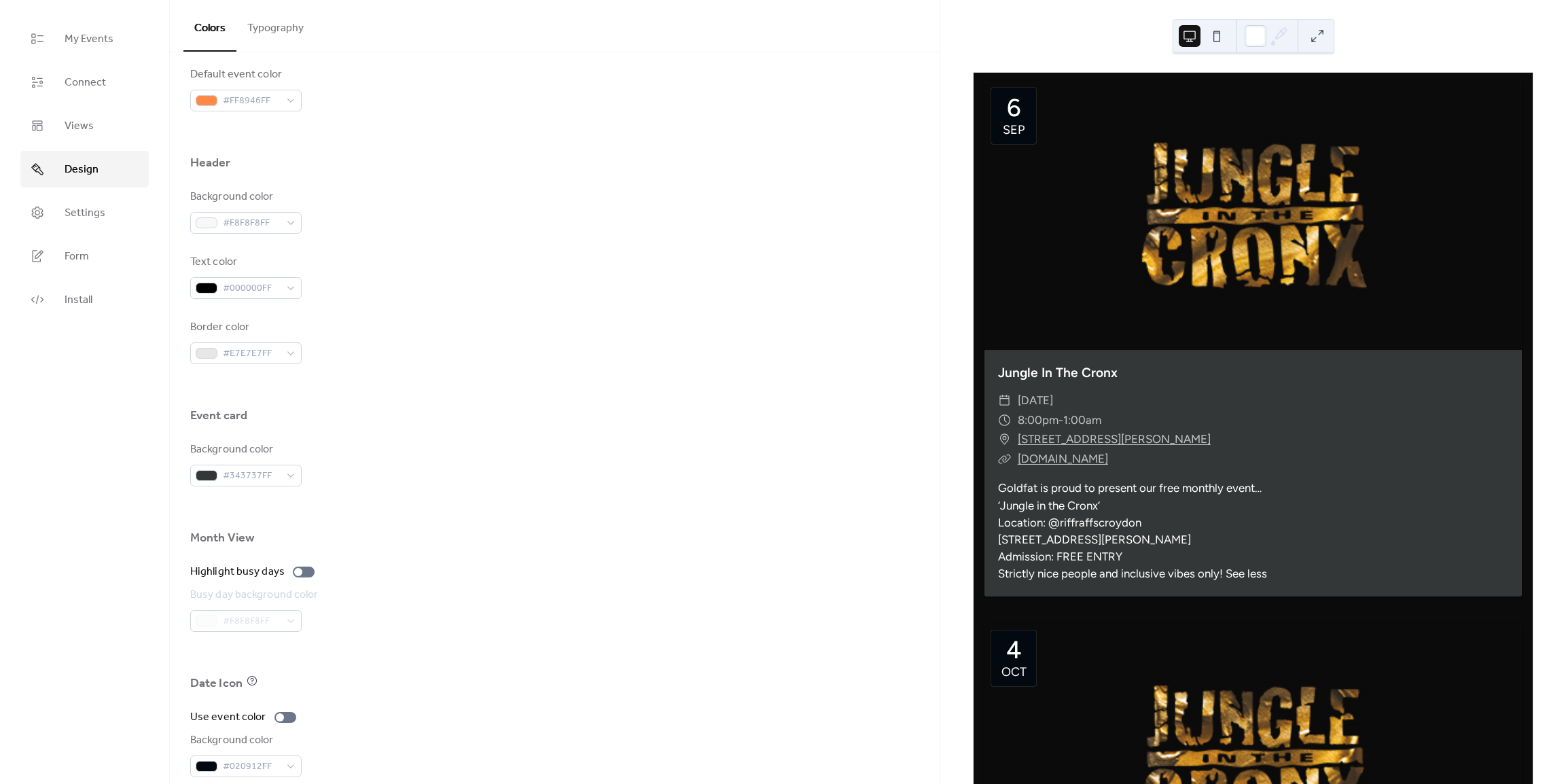
scroll to position [508, 0]
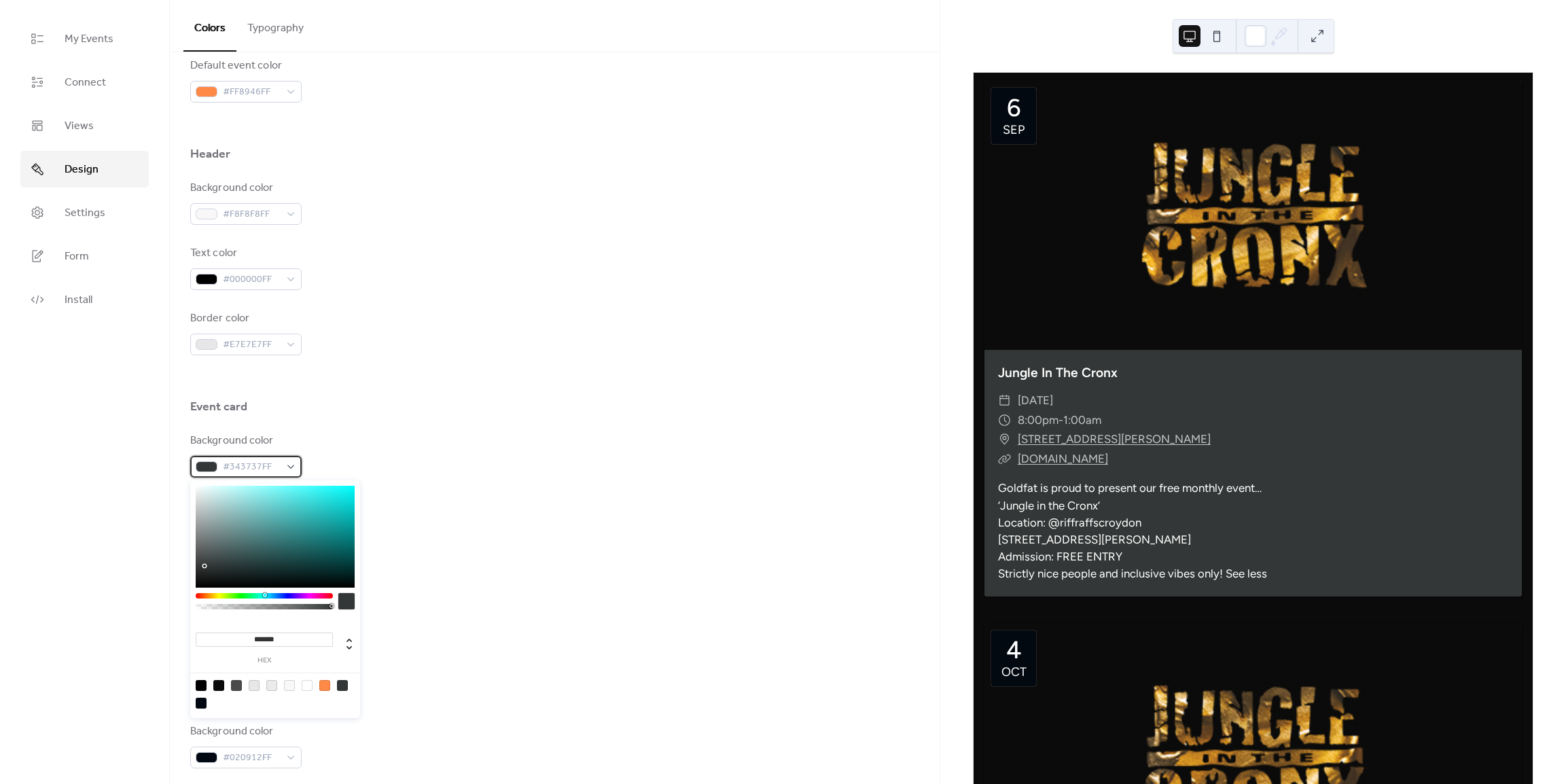
click at [280, 471] on div "#343737FF" at bounding box center [246, 466] width 112 height 22
click at [200, 685] on div at bounding box center [200, 685] width 11 height 11
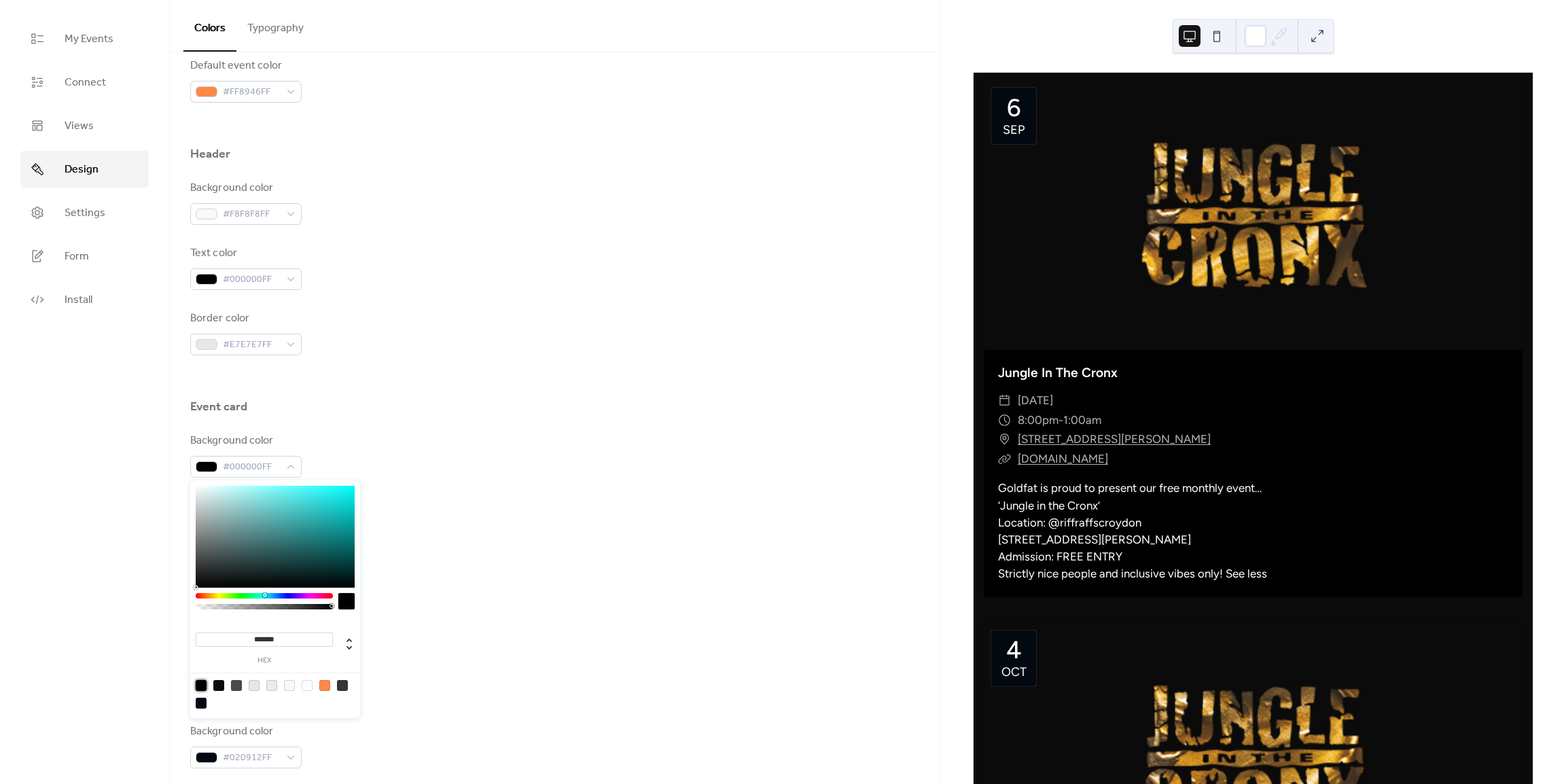
click at [218, 687] on div at bounding box center [218, 685] width 11 height 11
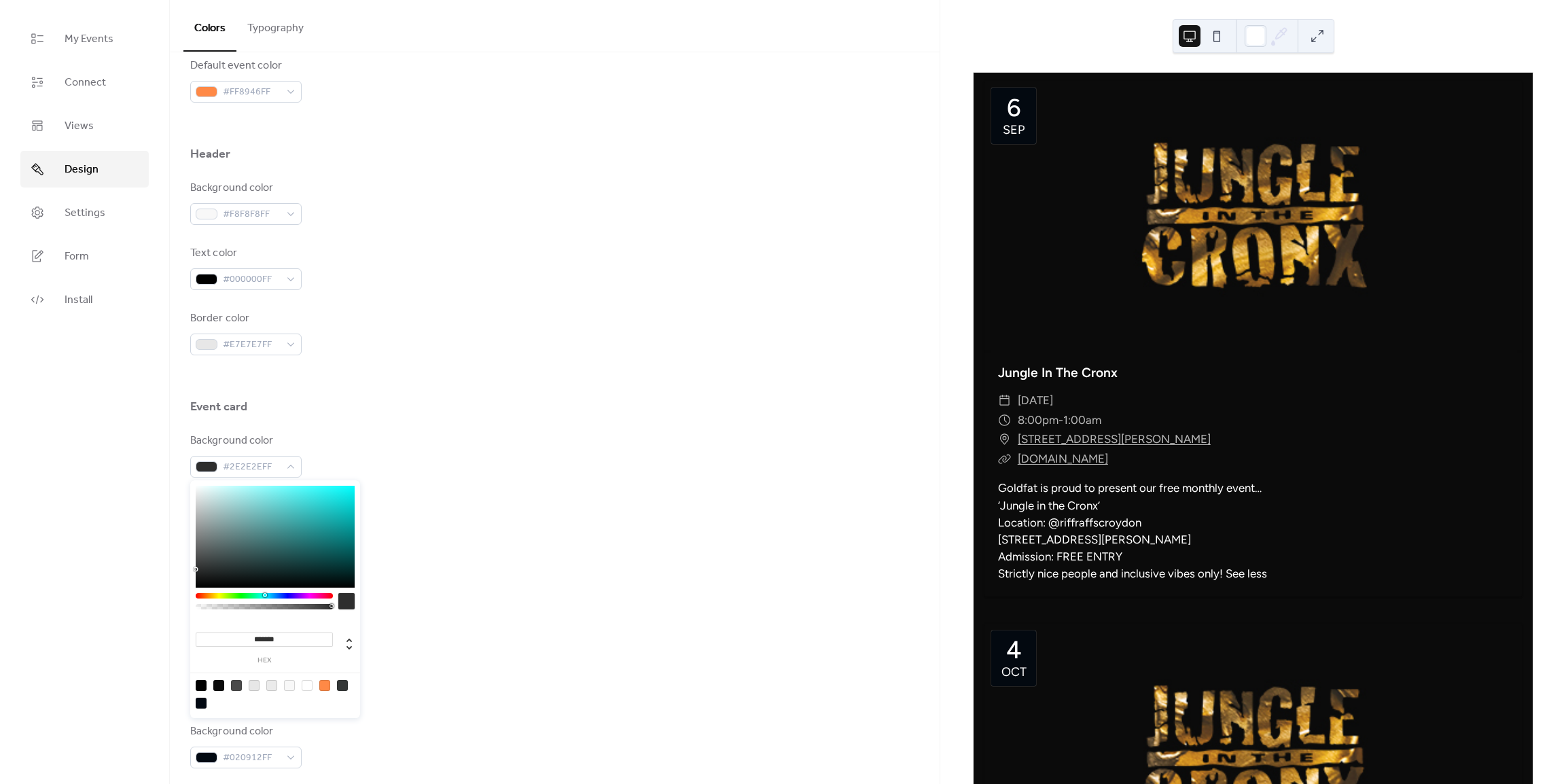
type input "*******"
drag, startPoint x: 200, startPoint y: 581, endPoint x: 177, endPoint y: 573, distance: 24.4
click at [177, 573] on body "My Events Connect Views Design Settings Form Install Design Colors Typography C…" at bounding box center [783, 392] width 1566 height 784
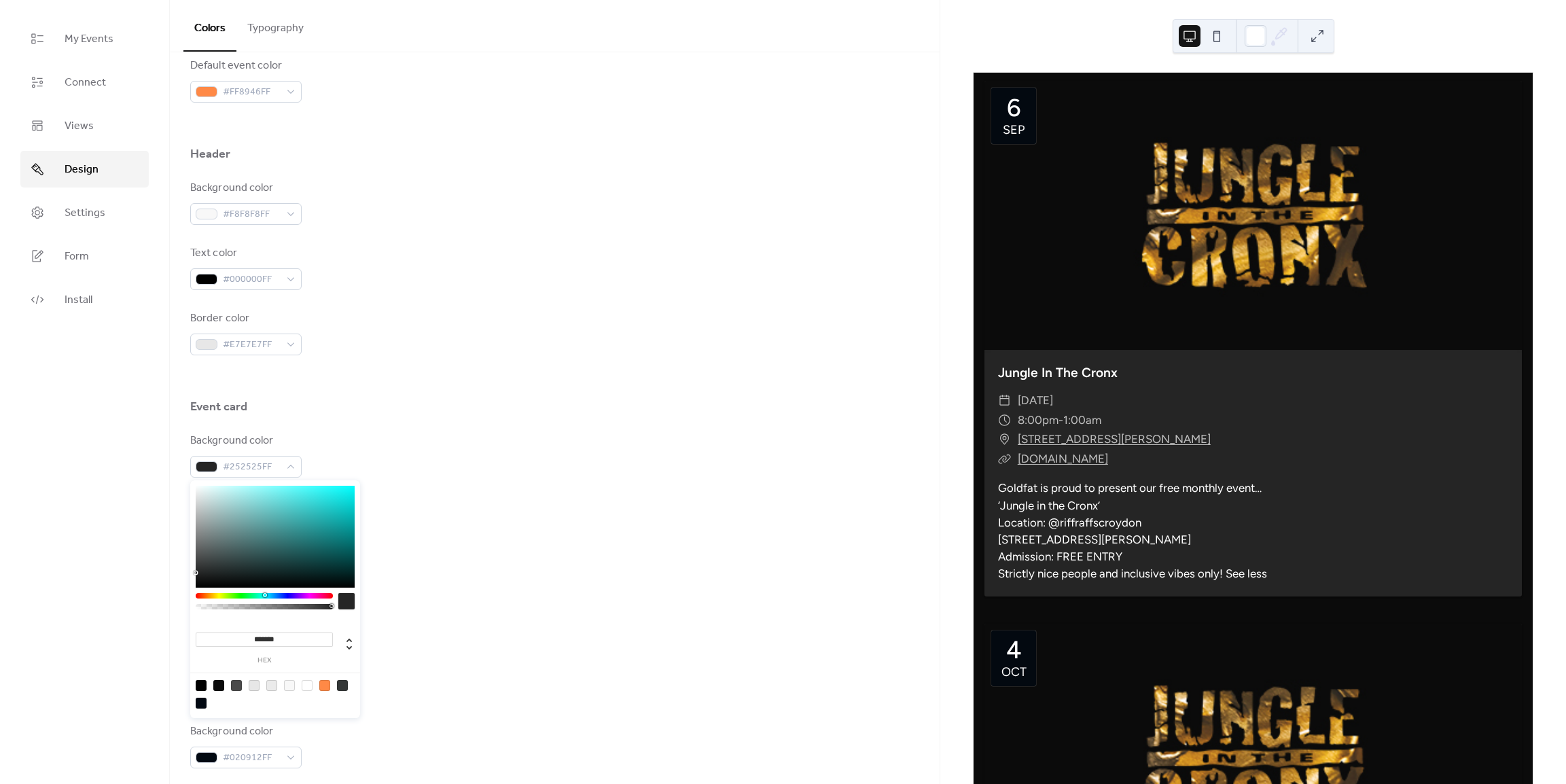
click at [559, 316] on div "Border color #E7E7E7FF" at bounding box center [554, 333] width 729 height 45
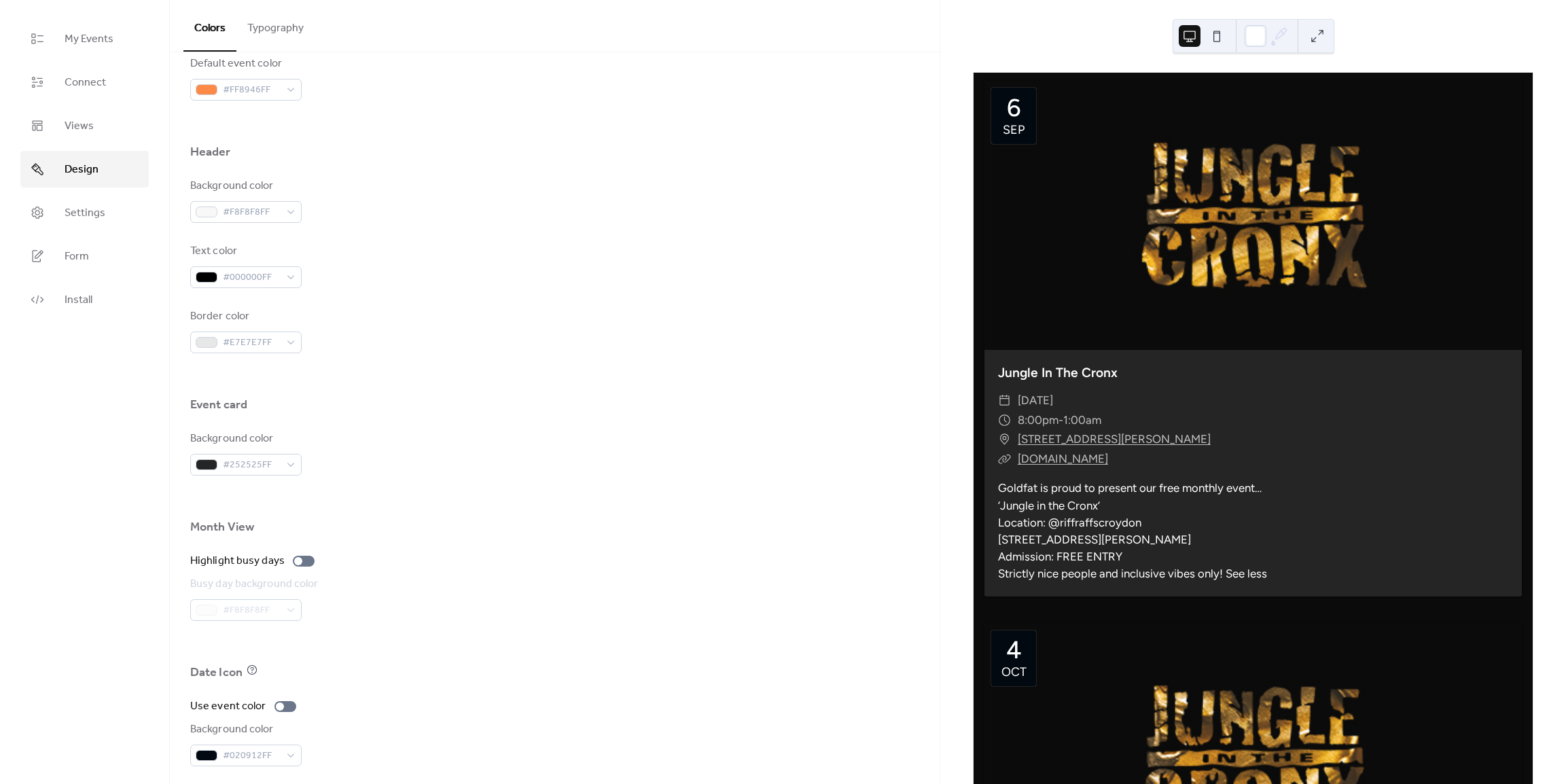
scroll to position [585, 0]
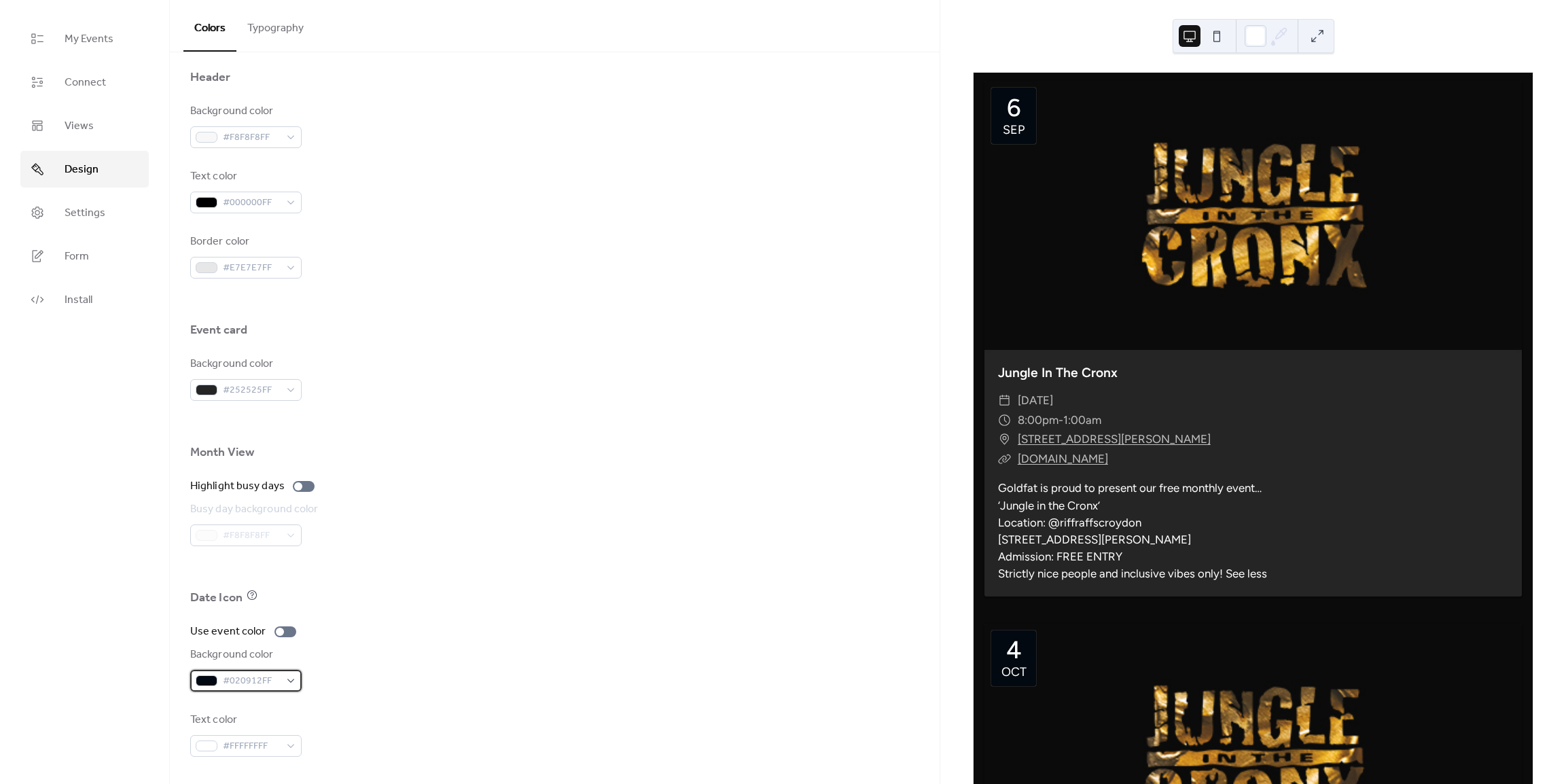
click at [282, 682] on div "#020912FF" at bounding box center [246, 680] width 112 height 22
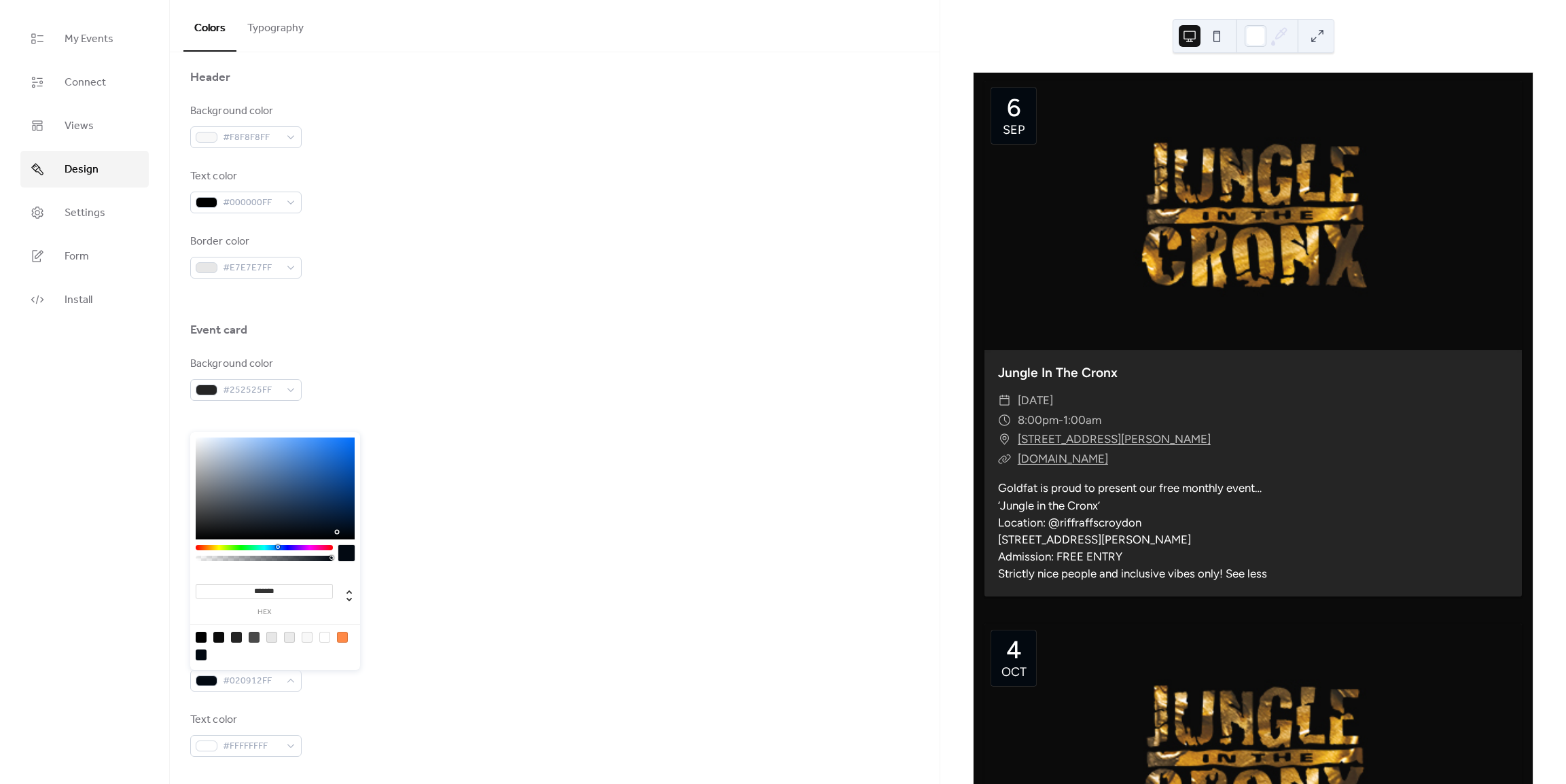
click at [321, 639] on div at bounding box center [324, 637] width 11 height 11
click at [343, 637] on div at bounding box center [342, 637] width 11 height 11
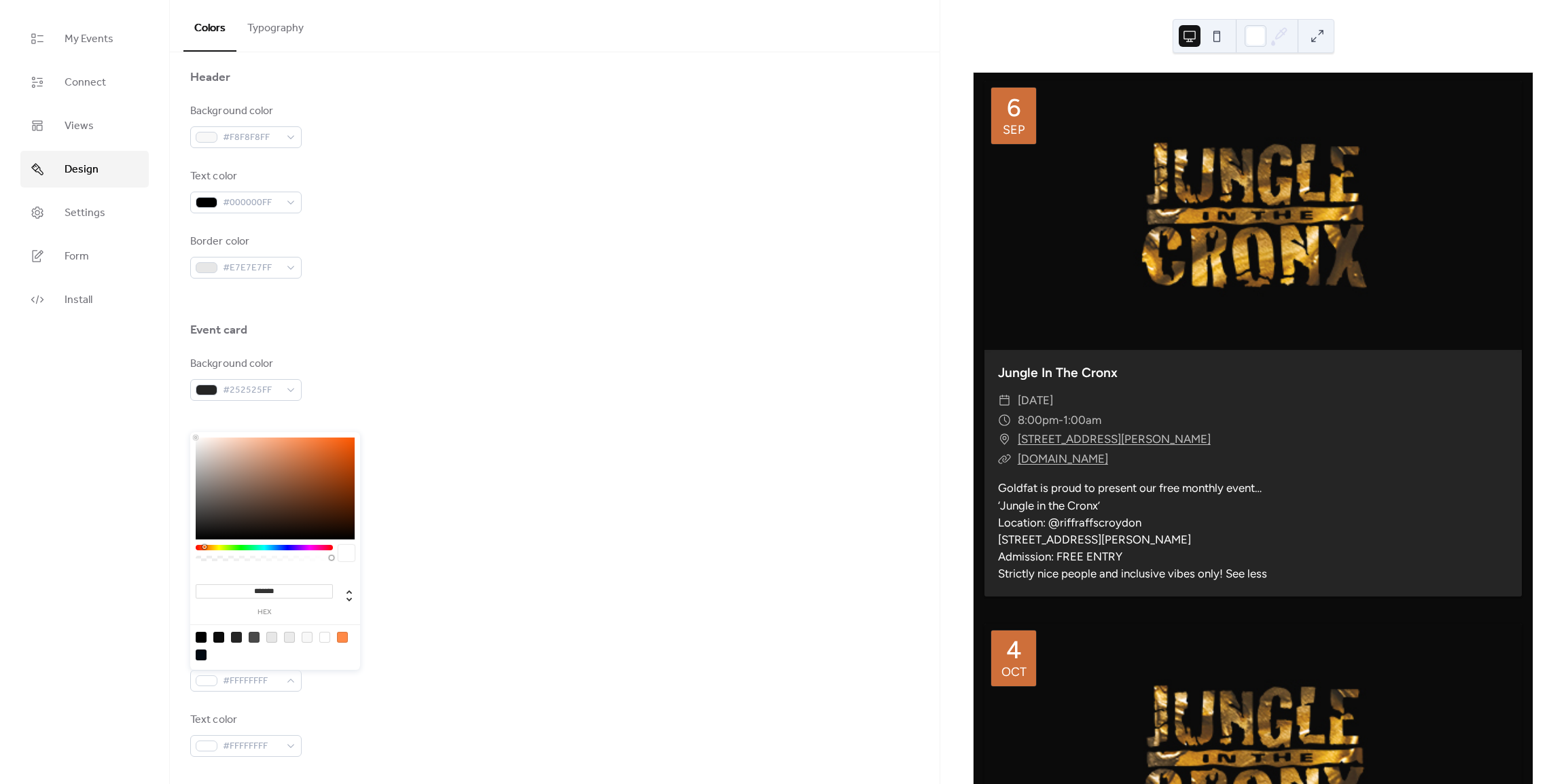
drag, startPoint x: 239, startPoint y: 473, endPoint x: 149, endPoint y: 383, distance: 127.3
click at [149, 383] on body "My Events Connect Views Design Settings Form Install Design Colors Typography C…" at bounding box center [783, 392] width 1566 height 784
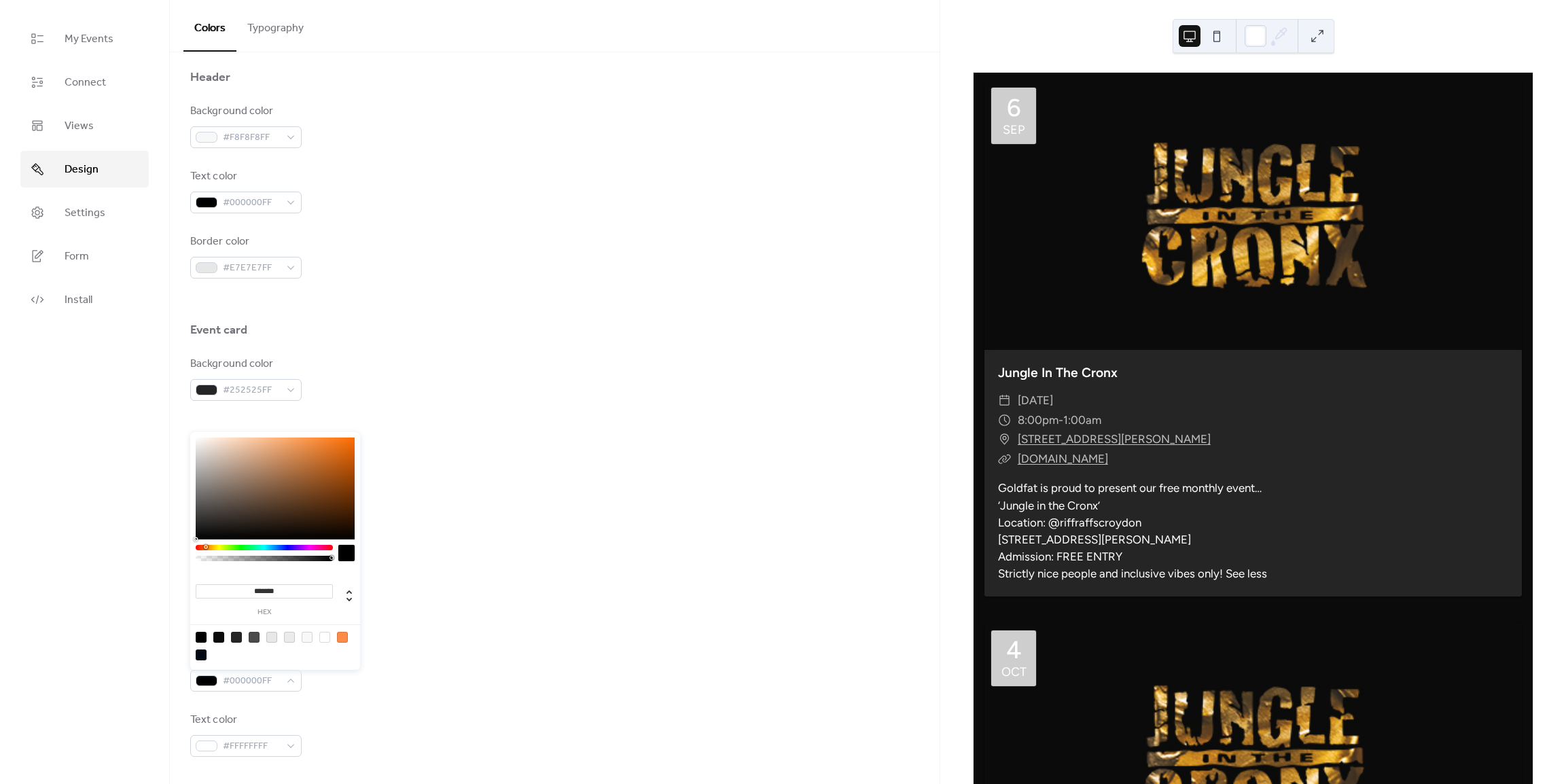
drag, startPoint x: 237, startPoint y: 481, endPoint x: 166, endPoint y: 549, distance: 98.3
click at [166, 549] on body "My Events Connect Views Design Settings Form Install Design Colors Typography C…" at bounding box center [783, 392] width 1566 height 784
click at [218, 635] on div at bounding box center [218, 637] width 11 height 11
type input "*******"
click at [741, 303] on div at bounding box center [554, 300] width 729 height 43
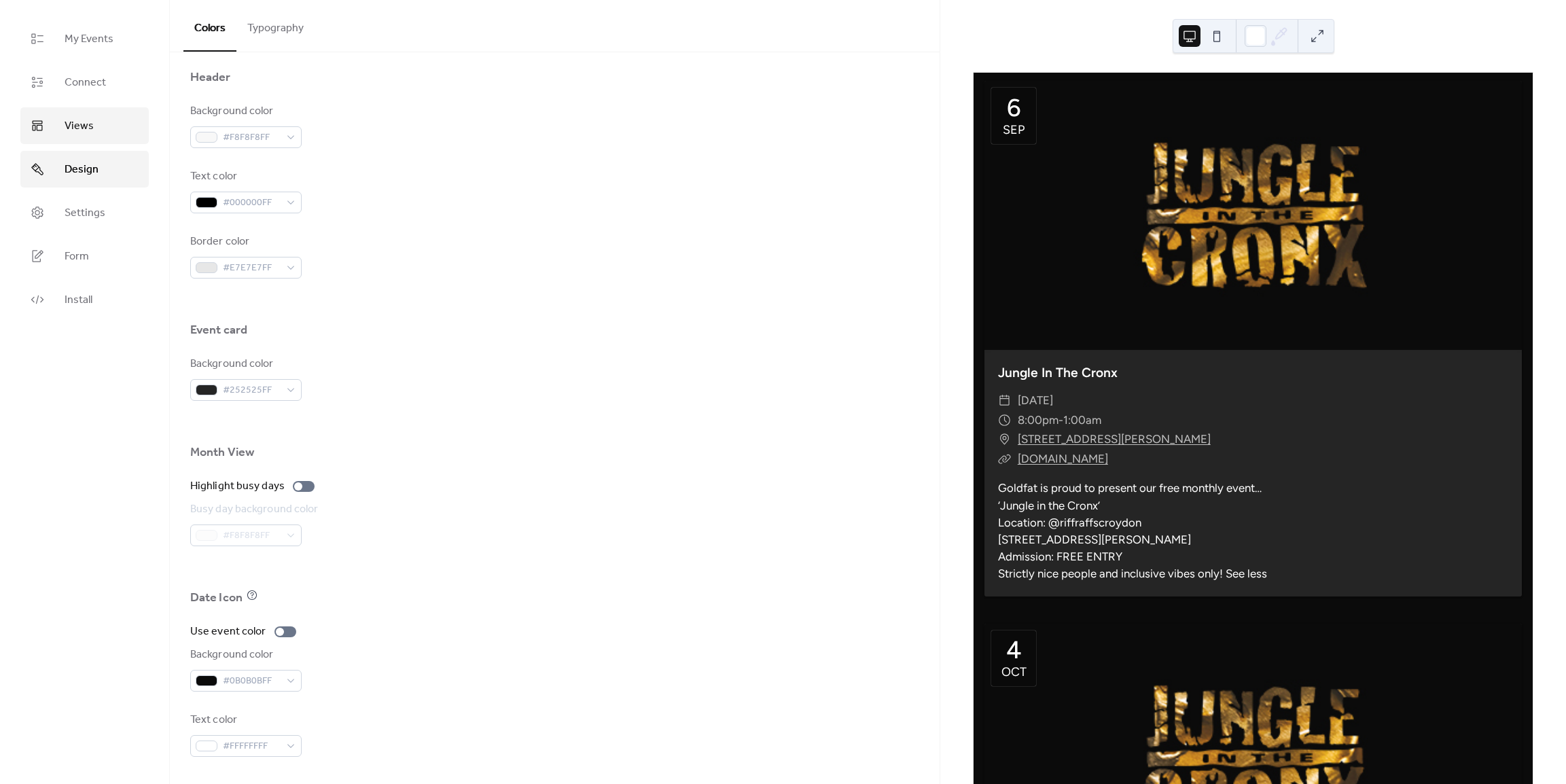
click at [84, 120] on span "Views" at bounding box center [79, 126] width 29 height 16
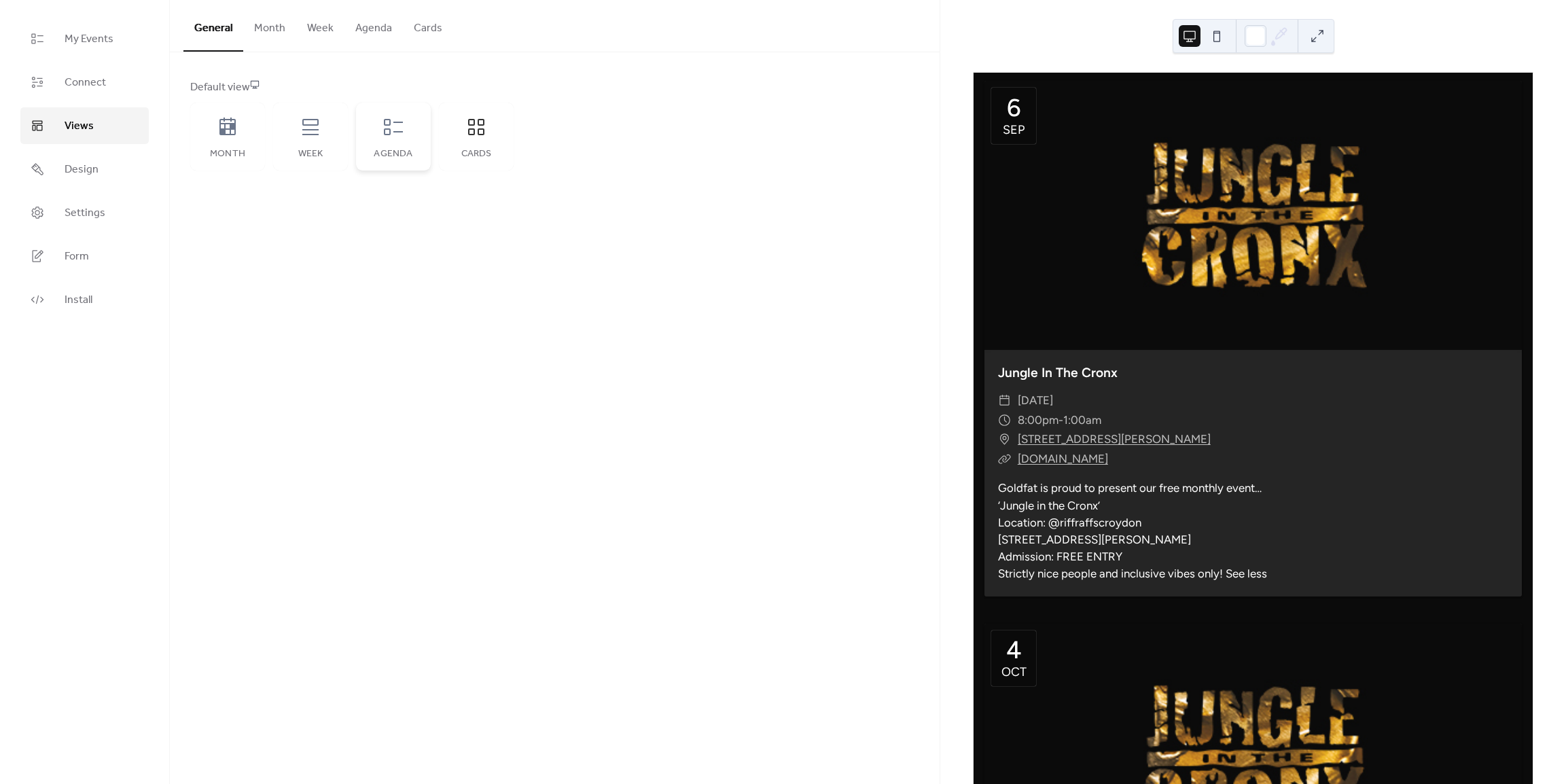
click at [381, 145] on div "Agenda" at bounding box center [393, 136] width 75 height 68
